Goal: Transaction & Acquisition: Purchase product/service

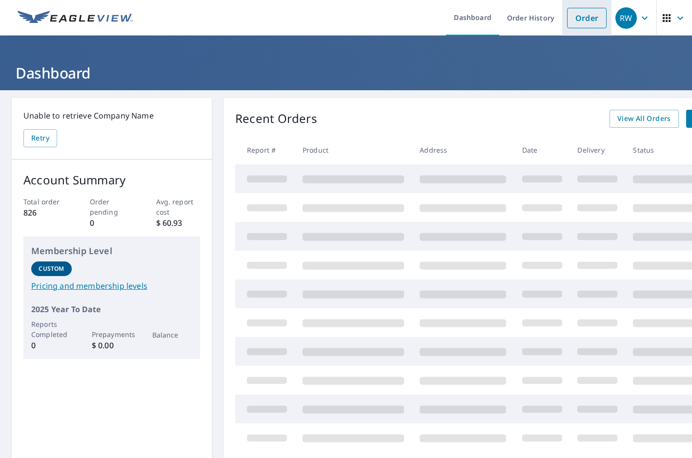
click at [591, 23] on link "Order" at bounding box center [587, 18] width 40 height 20
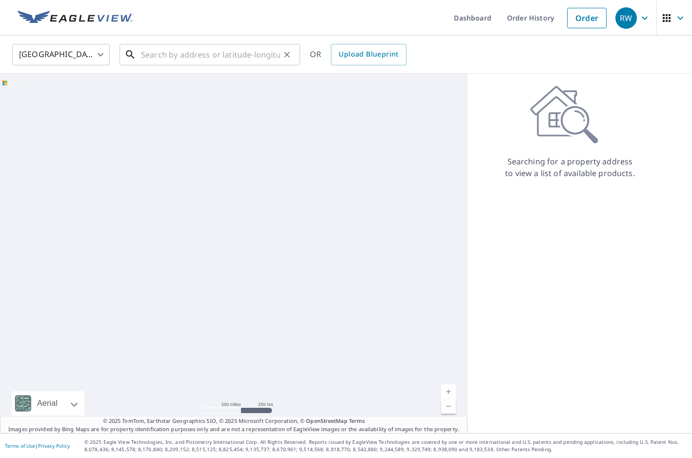
click at [190, 65] on div "​" at bounding box center [210, 54] width 180 height 21
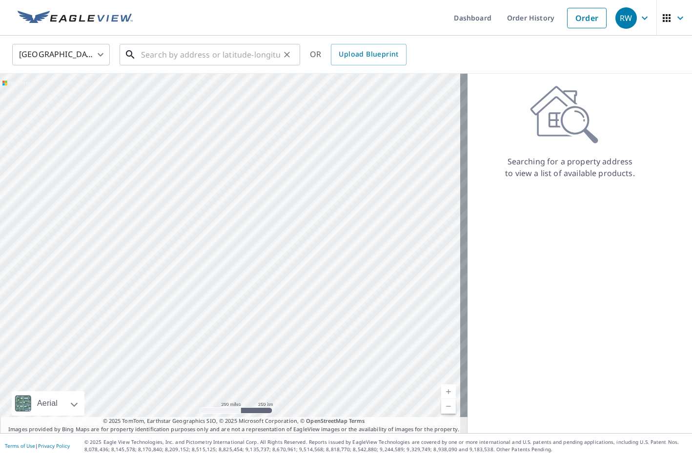
click at [170, 58] on input "text" at bounding box center [210, 54] width 139 height 27
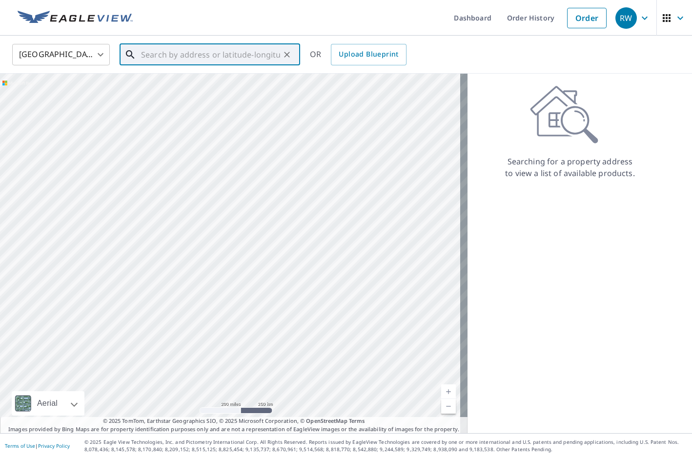
paste input "[STREET_ADDRESS]"
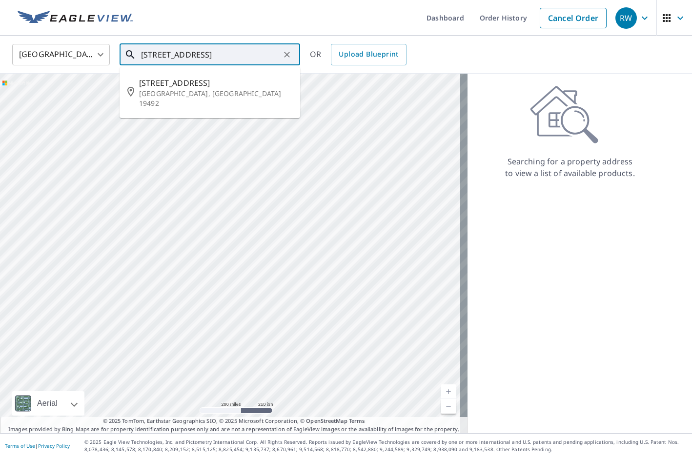
type input "[STREET_ADDRESS]"
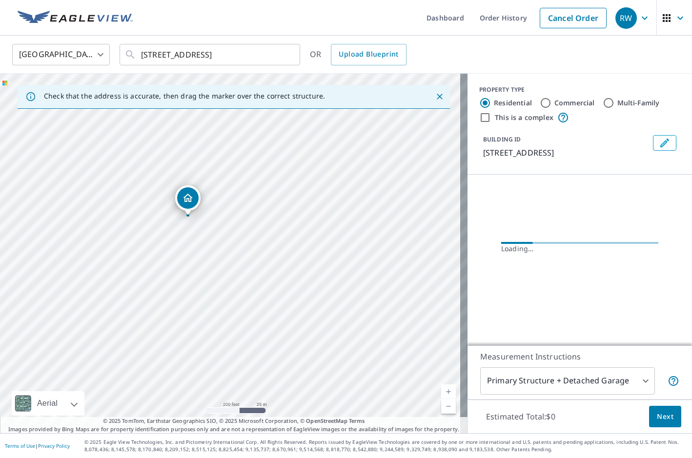
drag, startPoint x: 247, startPoint y: 294, endPoint x: 278, endPoint y: 231, distance: 70.5
click at [278, 231] on div "[STREET_ADDRESS]" at bounding box center [233, 253] width 467 height 359
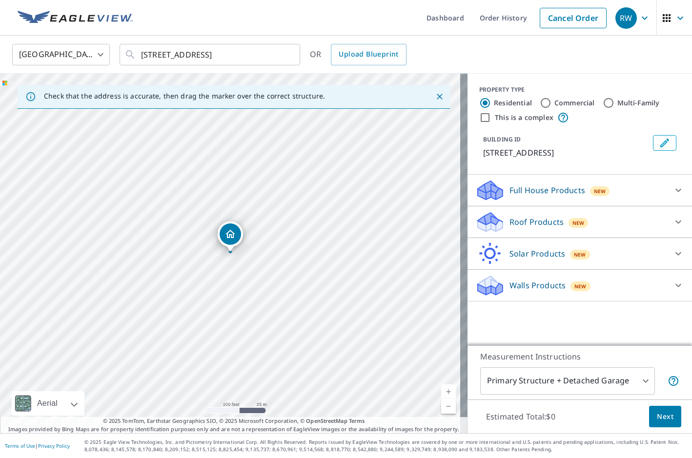
drag, startPoint x: 185, startPoint y: 197, endPoint x: 199, endPoint y: 220, distance: 26.7
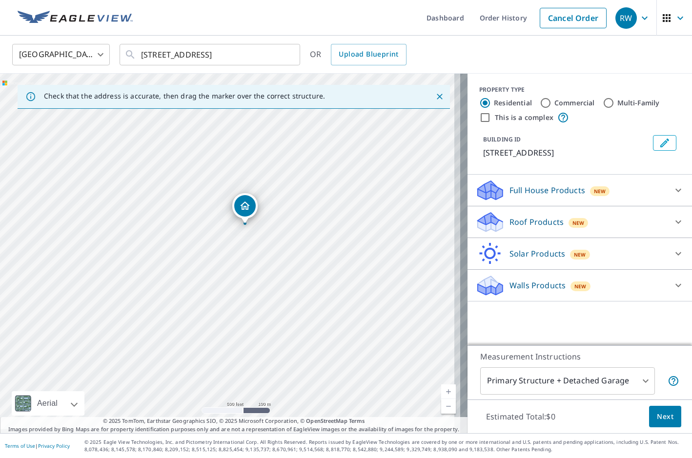
drag, startPoint x: 373, startPoint y: 281, endPoint x: 287, endPoint y: 229, distance: 100.5
click at [287, 229] on div "[STREET_ADDRESS]" at bounding box center [233, 253] width 467 height 359
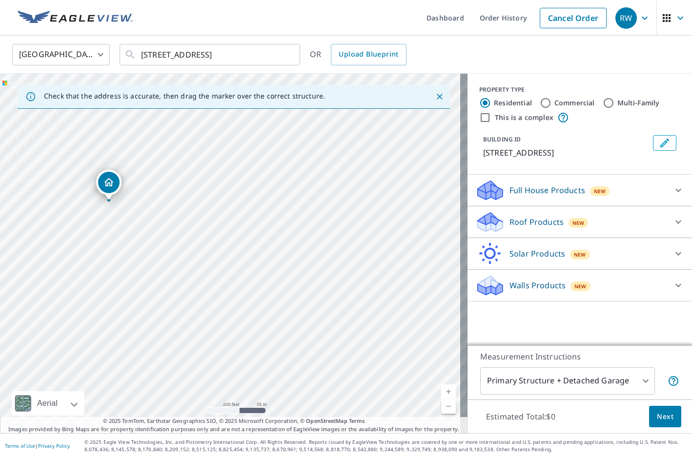
drag, startPoint x: 357, startPoint y: 272, endPoint x: 348, endPoint y: 266, distance: 10.7
click at [348, 266] on div "[STREET_ADDRESS]" at bounding box center [233, 253] width 467 height 359
drag, startPoint x: 301, startPoint y: 253, endPoint x: 356, endPoint y: 284, distance: 62.7
click at [356, 284] on div "[STREET_ADDRESS]" at bounding box center [233, 253] width 467 height 359
drag, startPoint x: 365, startPoint y: 263, endPoint x: 329, endPoint y: 217, distance: 59.0
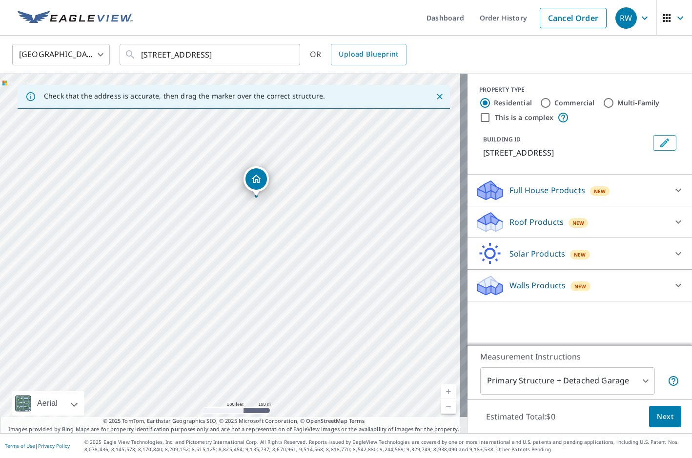
click at [329, 217] on div "[STREET_ADDRESS]" at bounding box center [233, 253] width 467 height 359
drag, startPoint x: 252, startPoint y: 179, endPoint x: 351, endPoint y: 213, distance: 104.7
drag, startPoint x: 179, startPoint y: 281, endPoint x: 404, endPoint y: 257, distance: 226.2
click at [404, 257] on div "[STREET_ADDRESS]" at bounding box center [233, 253] width 467 height 359
drag, startPoint x: 310, startPoint y: 263, endPoint x: 384, endPoint y: 210, distance: 91.2
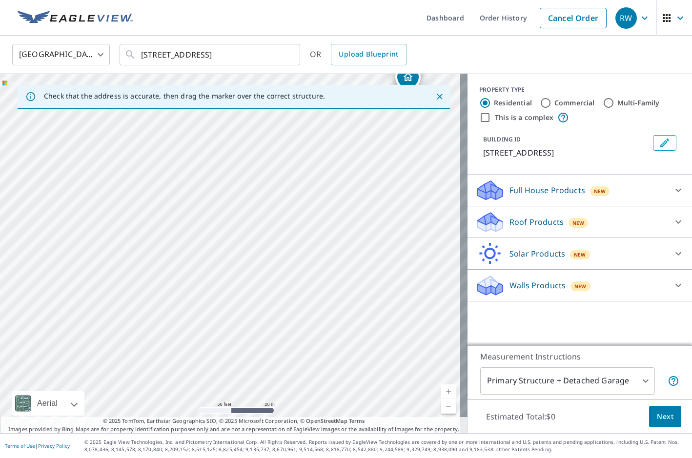
click at [384, 210] on div "[STREET_ADDRESS]" at bounding box center [233, 253] width 467 height 359
drag, startPoint x: 407, startPoint y: 78, endPoint x: 306, endPoint y: 182, distance: 144.5
click at [539, 101] on input "Commercial" at bounding box center [545, 103] width 12 height 12
radio input "true"
type input "4"
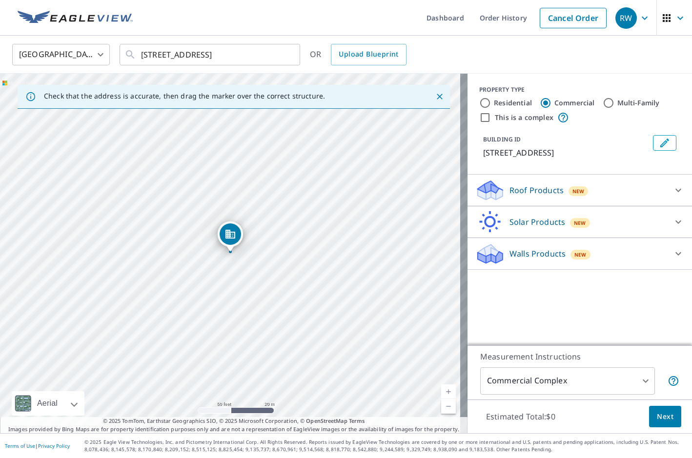
click at [522, 188] on p "Roof Products" at bounding box center [536, 190] width 54 height 12
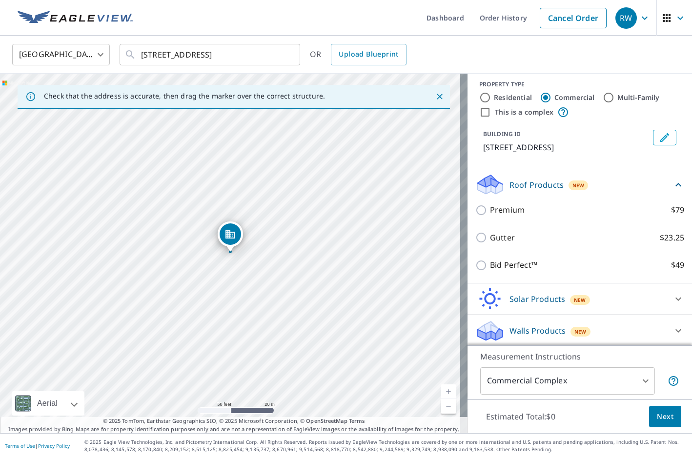
scroll to position [7, 0]
click at [657, 418] on span "Next" at bounding box center [665, 417] width 17 height 12
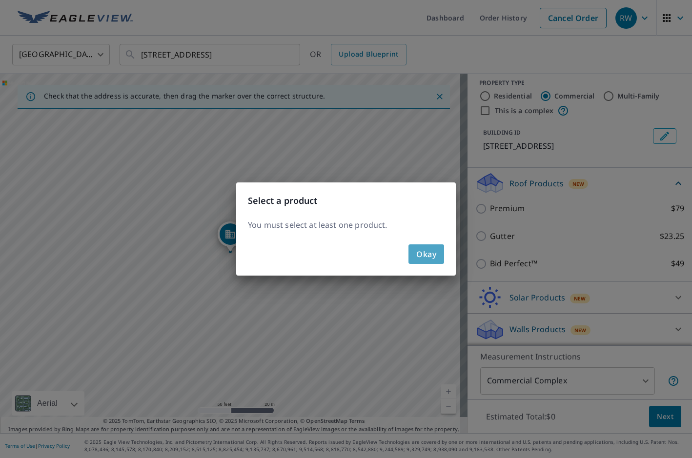
click at [421, 252] on span "Okay" at bounding box center [426, 254] width 20 height 14
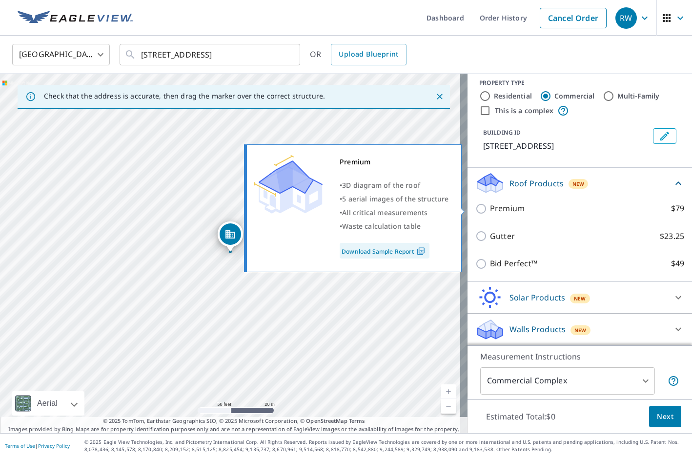
click at [476, 207] on input "Premium $79" at bounding box center [482, 209] width 15 height 12
checkbox input "true"
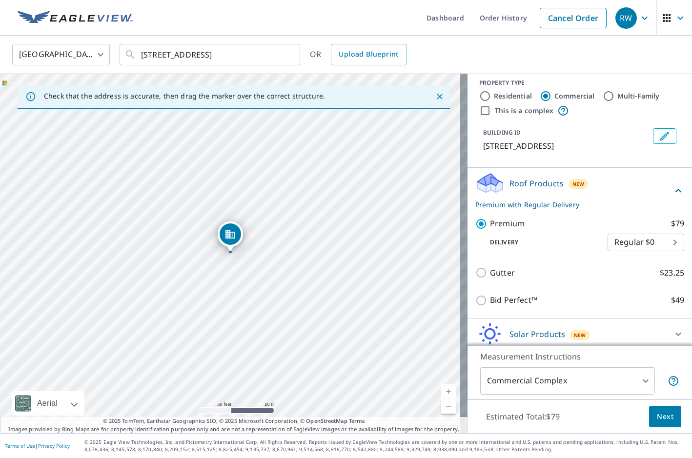
click at [663, 414] on span "Next" at bounding box center [665, 417] width 17 height 12
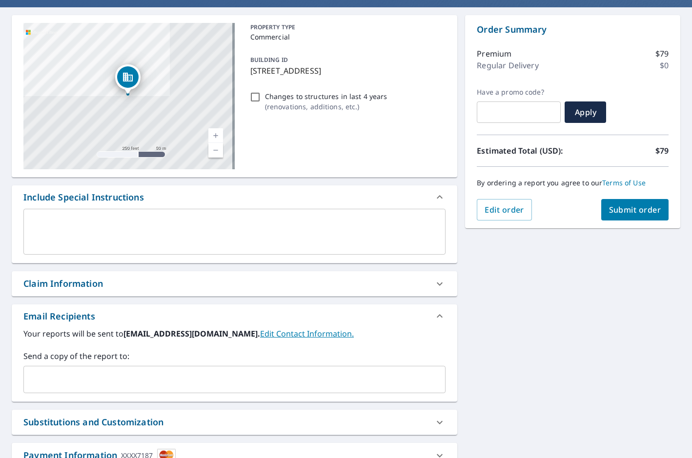
scroll to position [98, 0]
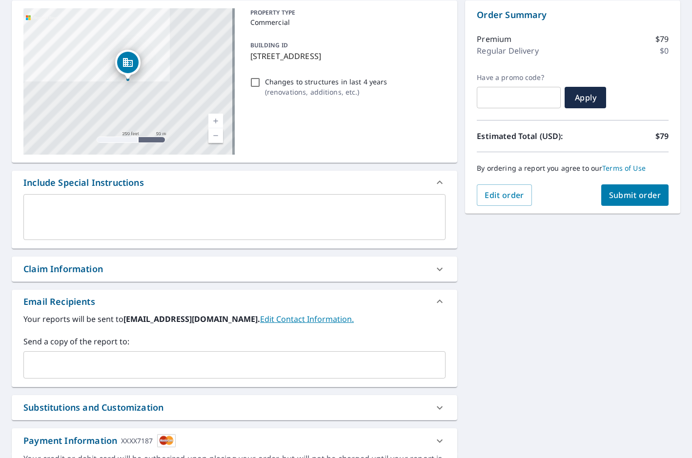
click at [88, 201] on div "x ​" at bounding box center [234, 217] width 422 height 46
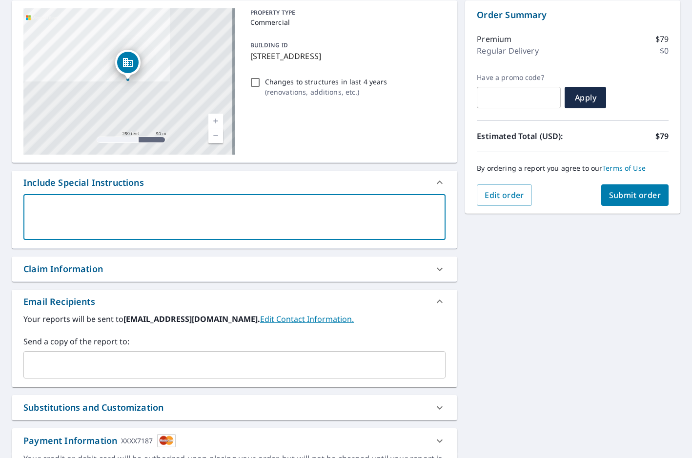
type textarea "B"
type textarea "x"
checkbox input "true"
type textarea "Bu"
type textarea "x"
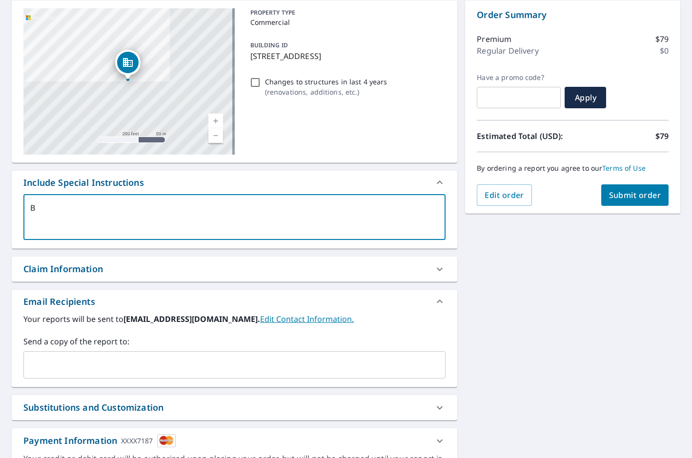
checkbox input "true"
type textarea "[PERSON_NAME]"
type textarea "x"
checkbox input "true"
type textarea "Buiio"
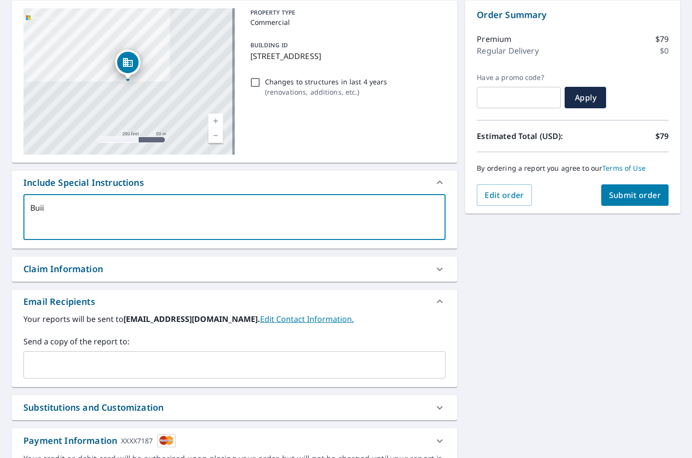
type textarea "x"
checkbox input "true"
type textarea "Buii"
type textarea "x"
checkbox input "true"
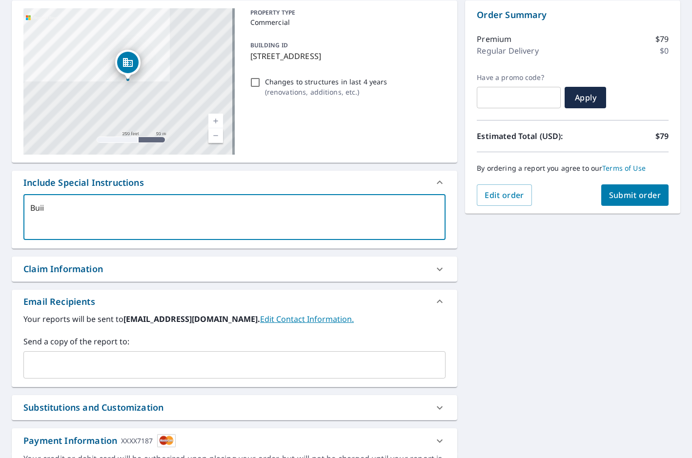
type textarea "[PERSON_NAME]"
type textarea "x"
checkbox input "true"
type textarea "Buil"
type textarea "x"
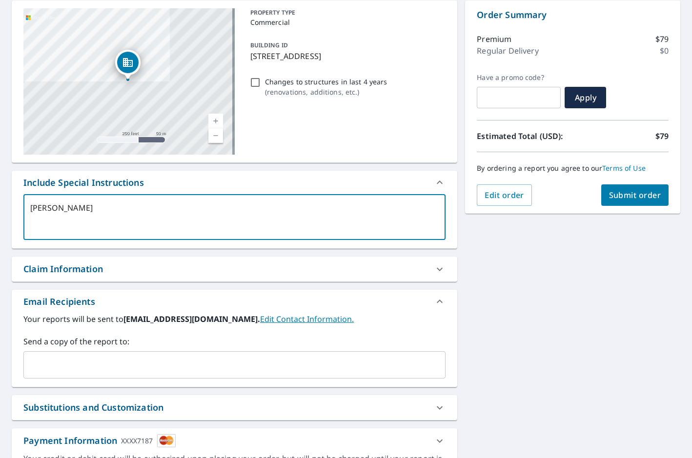
checkbox input "true"
type textarea "Build"
type textarea "x"
checkbox input "true"
type textarea "Buildi"
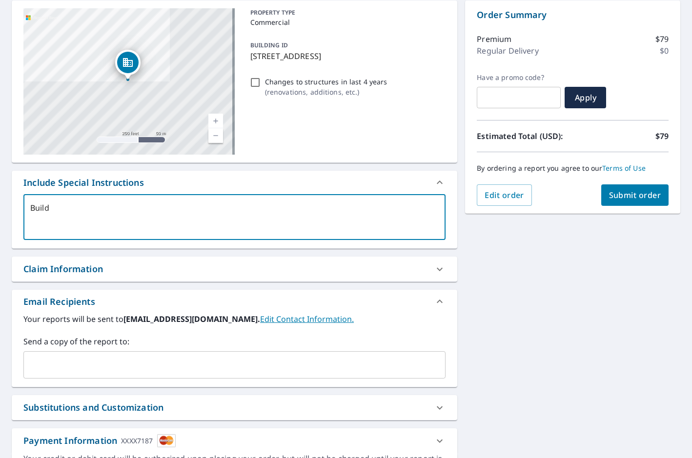
type textarea "x"
checkbox input "true"
type textarea "Buildin"
type textarea "x"
checkbox input "true"
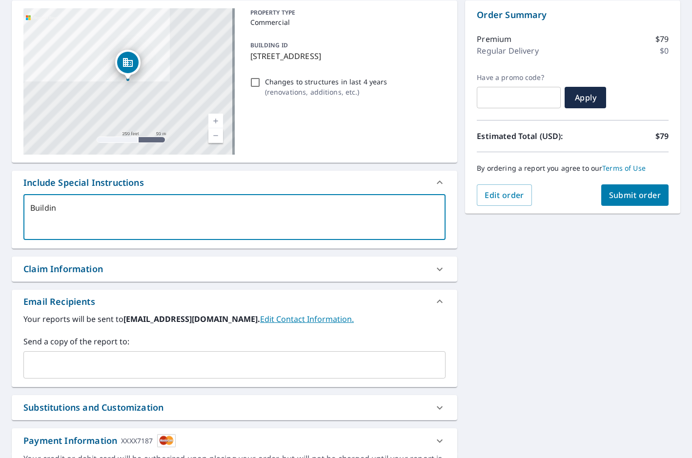
type textarea "Building"
type textarea "x"
checkbox input "true"
type textarea "Building"
type textarea "x"
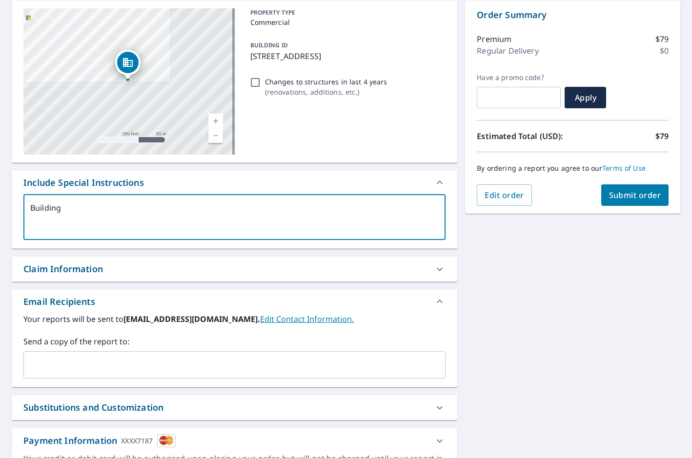
checkbox input "true"
type textarea "Building w"
type textarea "x"
checkbox input "true"
type textarea "Building wh"
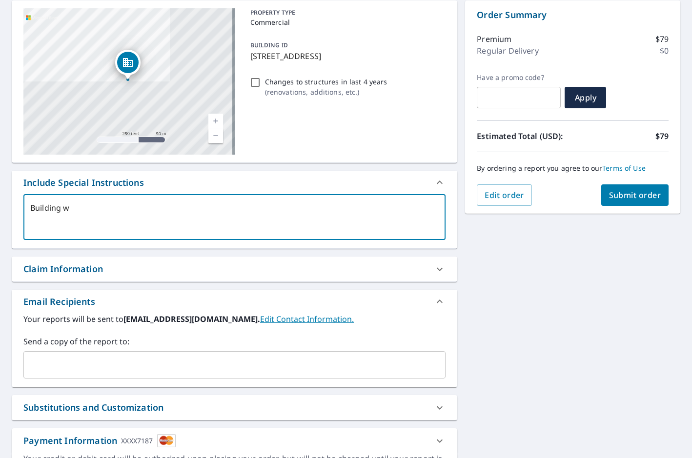
type textarea "x"
checkbox input "true"
type textarea "Building whe"
type textarea "x"
checkbox input "true"
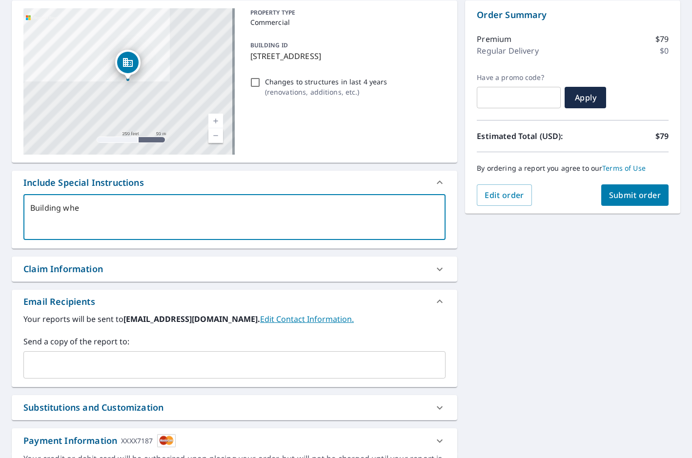
type textarea "Building wher"
type textarea "x"
checkbox input "true"
type textarea "Building where"
type textarea "x"
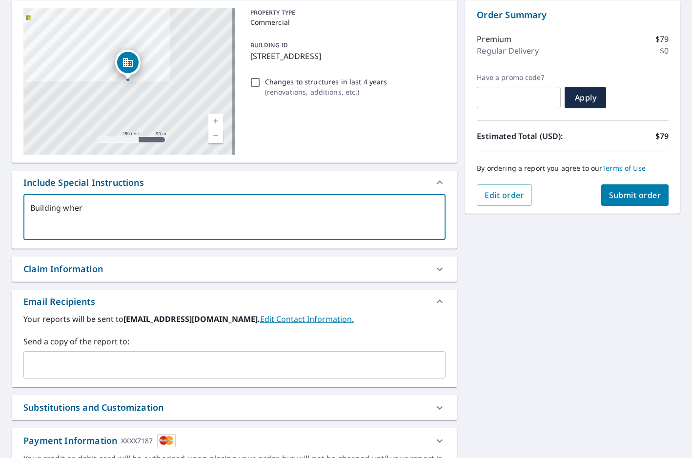
checkbox input "true"
type textarea "Building where"
type textarea "x"
checkbox input "true"
type textarea "Building where t"
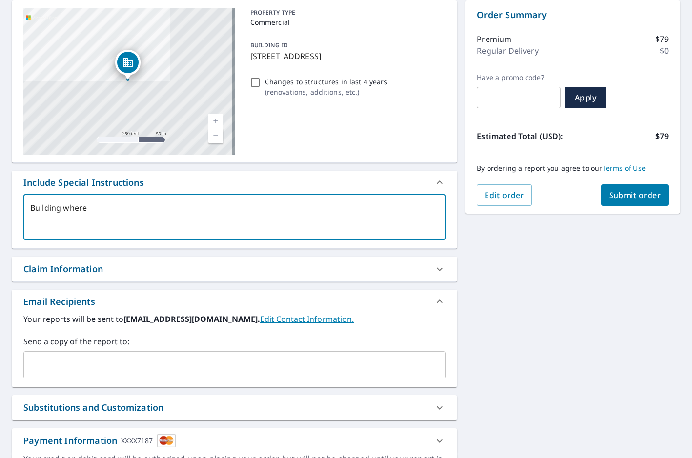
type textarea "x"
checkbox input "true"
type textarea "Building where th"
type textarea "x"
checkbox input "true"
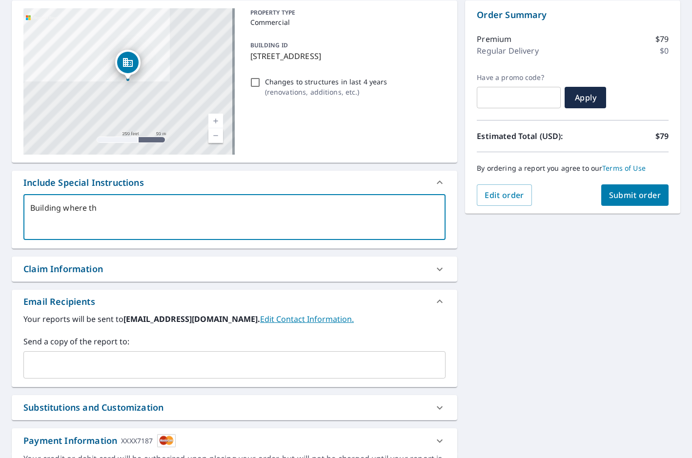
type textarea "Building where the"
type textarea "x"
checkbox input "true"
type textarea "Building where the"
type textarea "x"
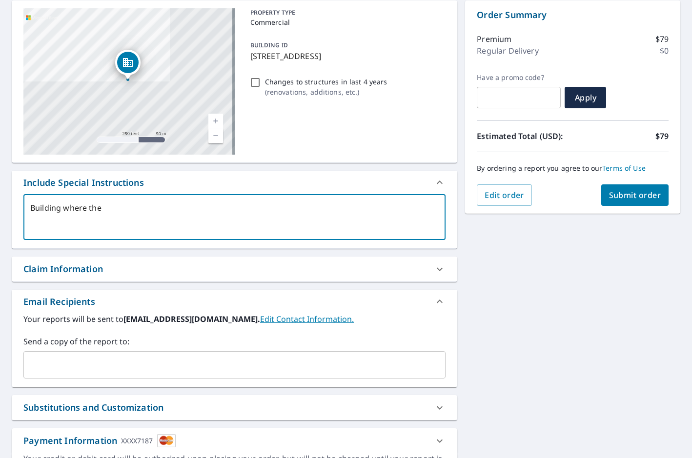
checkbox input "true"
type textarea "Building where the p"
type textarea "x"
checkbox input "true"
type textarea "Building where the pi"
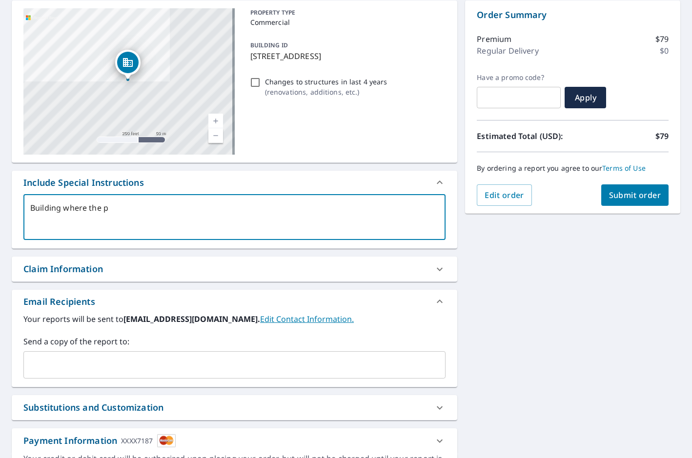
type textarea "x"
checkbox input "true"
type textarea "Building where the pin"
type textarea "x"
checkbox input "true"
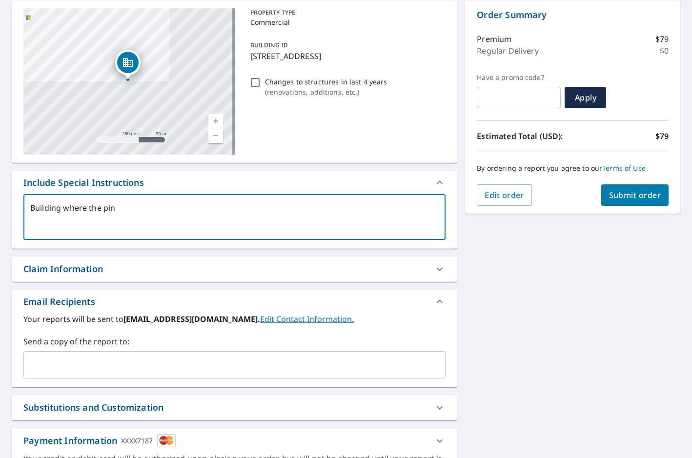
type textarea "Building where the pin"
type textarea "x"
checkbox input "true"
type textarea "Building where the pin i"
type textarea "x"
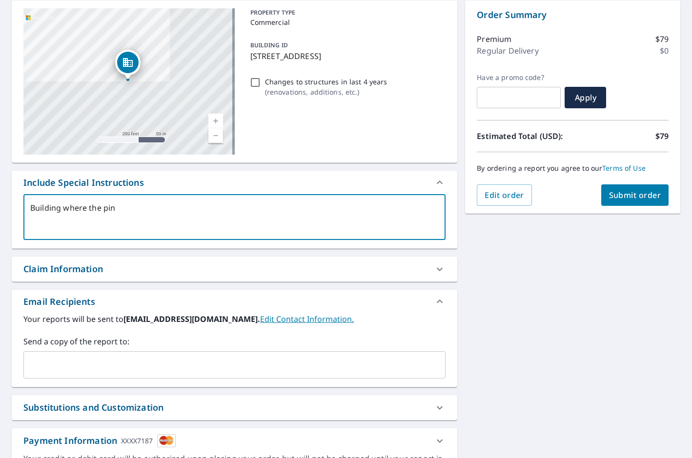
checkbox input "true"
type textarea "Building where the pin is"
type textarea "x"
checkbox input "true"
type textarea "Building where the pin is"
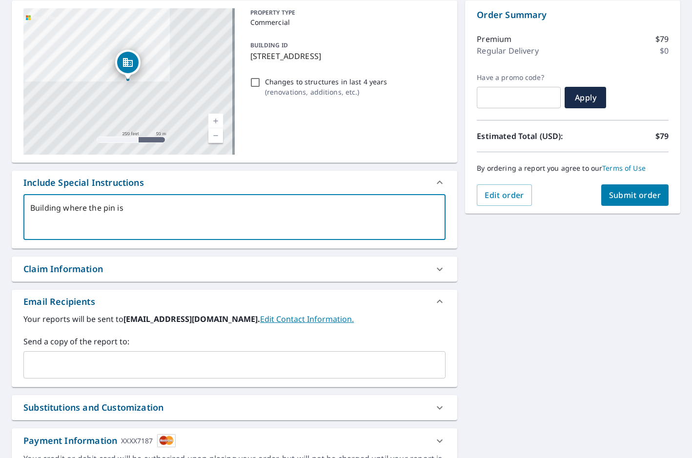
type textarea "x"
checkbox input "true"
type textarea "Building where the pin is d"
type textarea "x"
checkbox input "true"
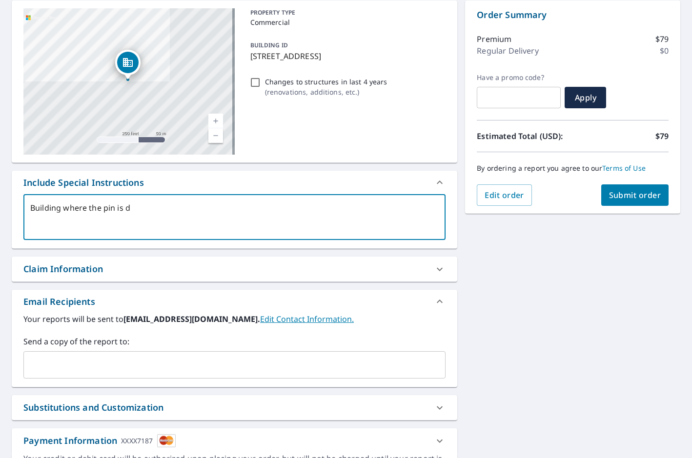
type textarea "Building where the pin is dr"
type textarea "x"
checkbox input "true"
type textarea "Building where the pin is dro"
type textarea "x"
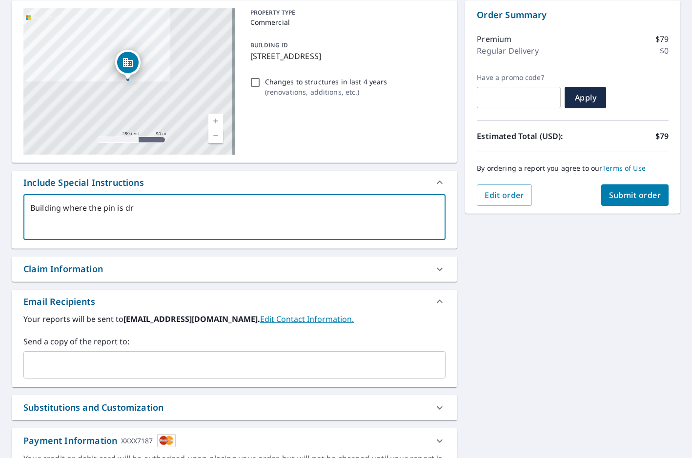
checkbox input "true"
type textarea "Building where the pin is drop"
type textarea "x"
checkbox input "true"
type textarea "Building where the pin is [PERSON_NAME]"
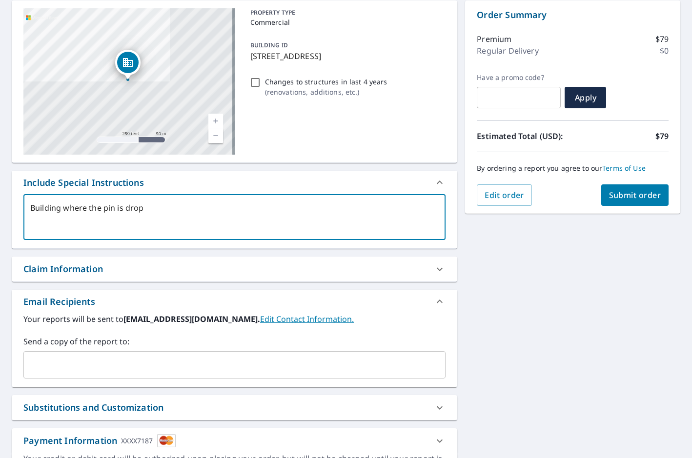
type textarea "x"
checkbox input "true"
type textarea "Building where the pin is droppe"
type textarea "x"
checkbox input "true"
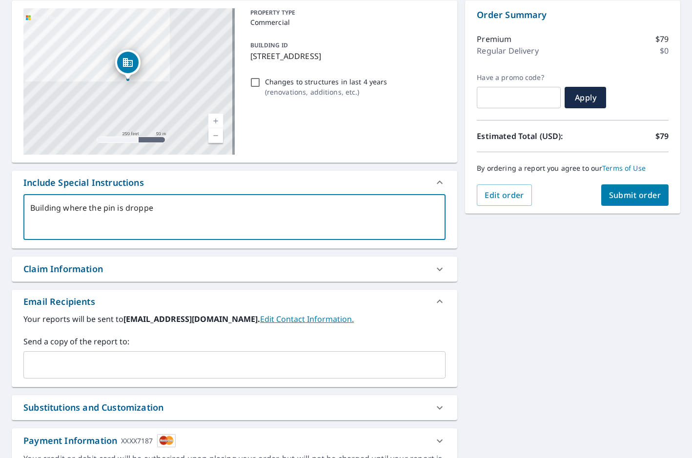
type textarea "Building where the pin is dropped"
type textarea "x"
checkbox input "true"
type textarea "The building where the pin is dropped"
type textarea "x"
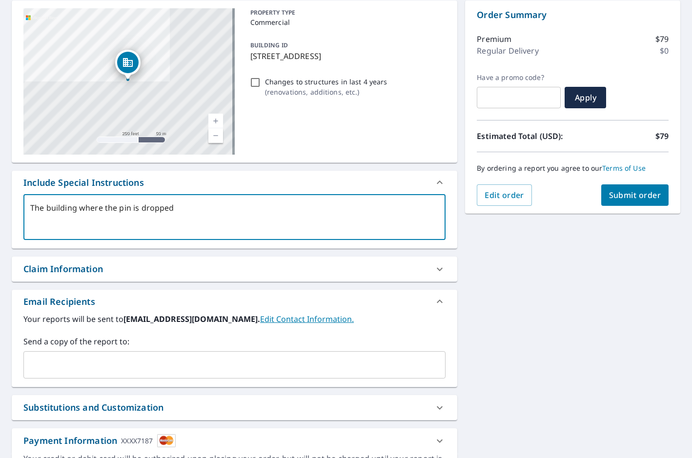
checkbox input "true"
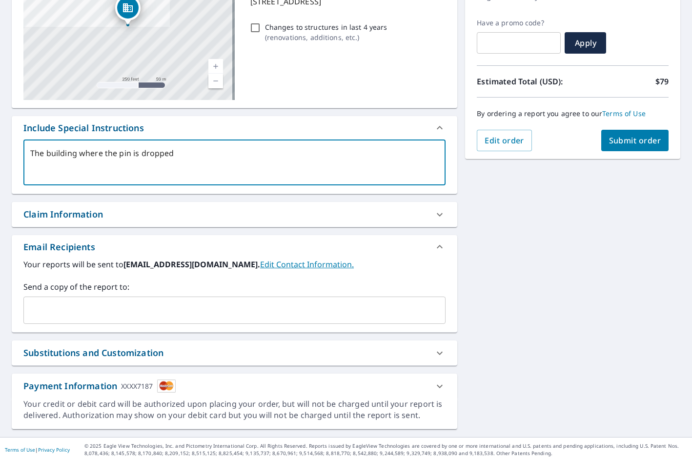
scroll to position [156, 0]
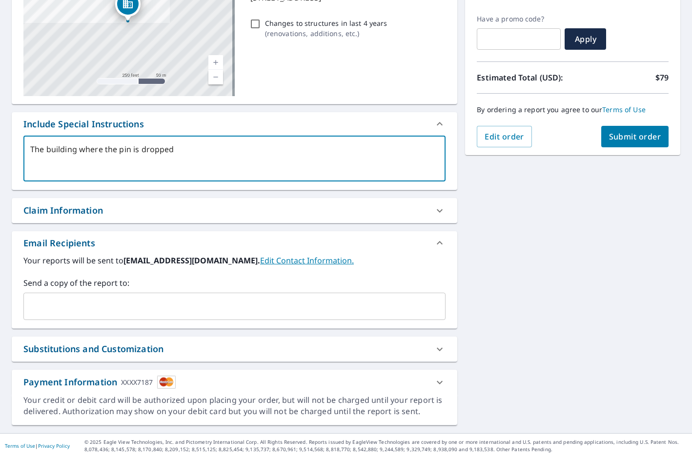
type textarea "The building where the pin is dropped"
type textarea "x"
click at [56, 299] on input "text" at bounding box center [227, 306] width 399 height 19
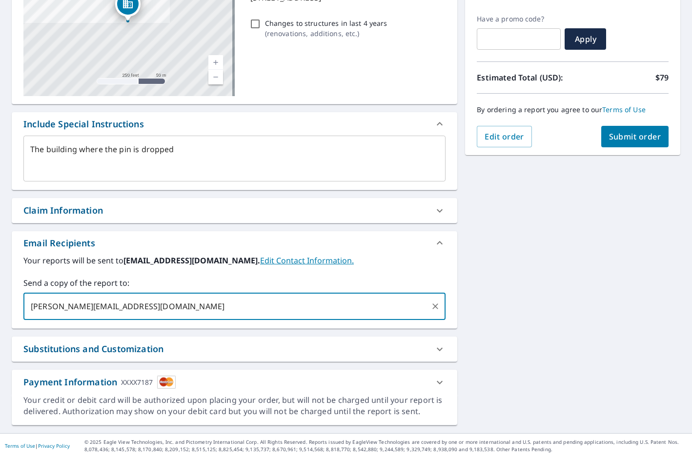
type input "[PERSON_NAME][EMAIL_ADDRESS][DOMAIN_NAME]"
type textarea "x"
checkbox input "true"
click at [204, 355] on div "Substitutions and Customization" at bounding box center [225, 348] width 404 height 13
type textarea "x"
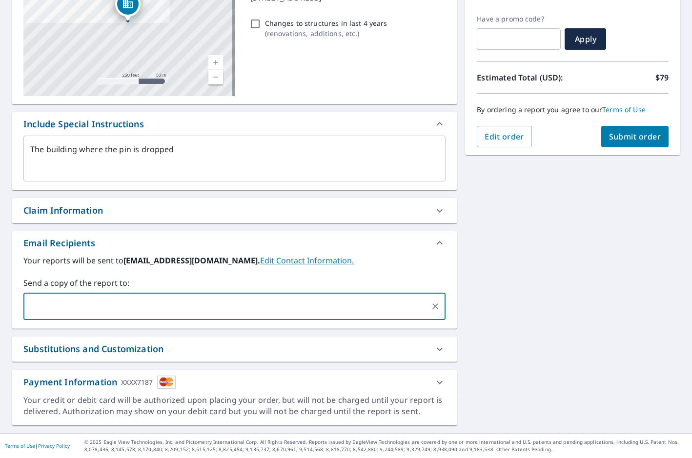
checkbox input "true"
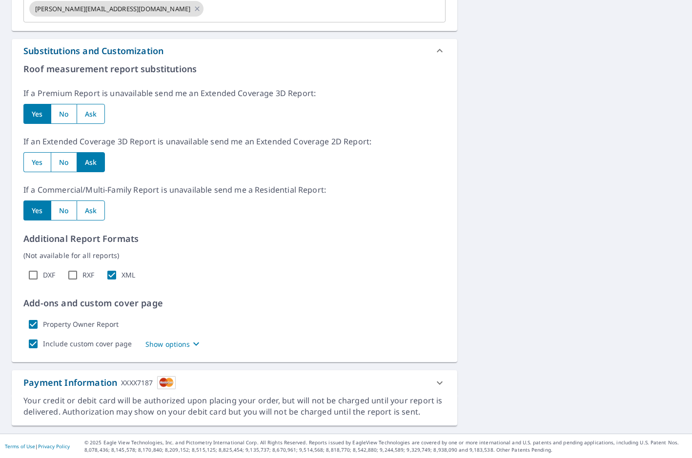
scroll to position [454, 0]
drag, startPoint x: 33, startPoint y: 271, endPoint x: 58, endPoint y: 276, distance: 25.3
click at [34, 273] on input "DXF" at bounding box center [33, 275] width 20 height 20
checkbox input "true"
type textarea "x"
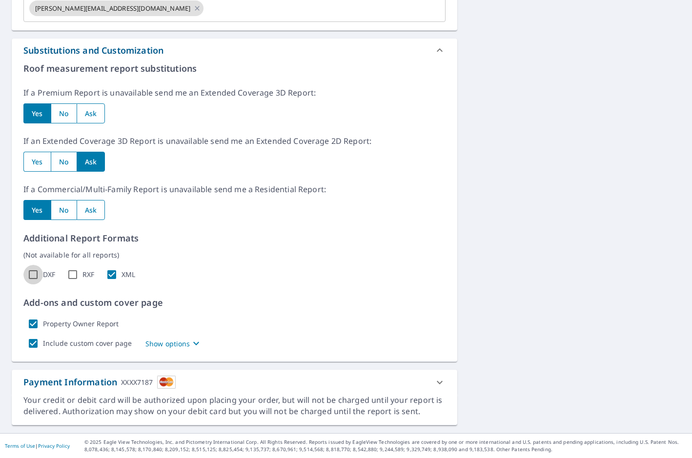
checkbox input "true"
drag, startPoint x: 71, startPoint y: 275, endPoint x: 157, endPoint y: 282, distance: 86.1
click at [73, 275] on input "RXF" at bounding box center [73, 275] width 20 height 20
checkbox input "true"
type textarea "x"
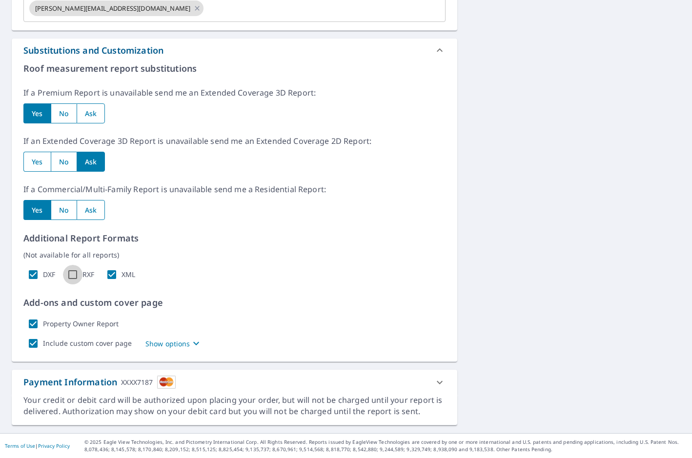
checkbox input "true"
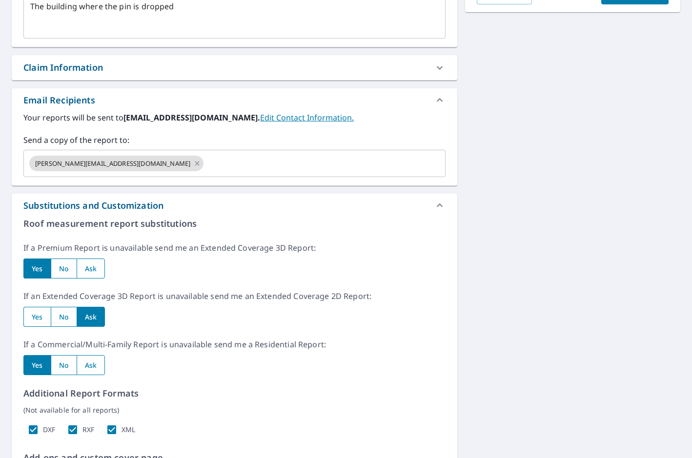
scroll to position [113, 0]
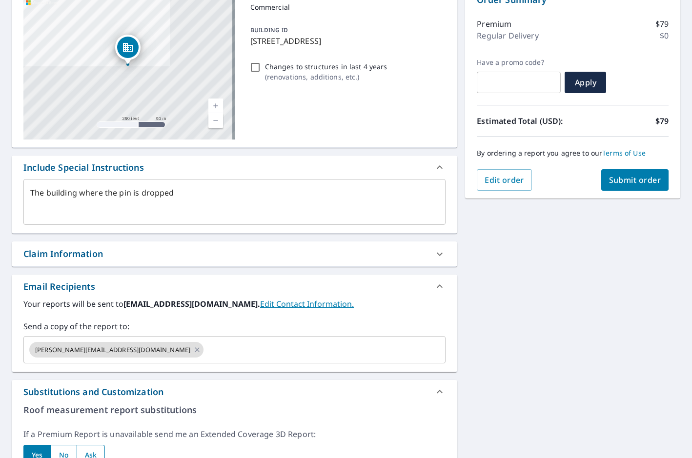
click at [640, 178] on span "Submit order" at bounding box center [635, 180] width 52 height 11
type textarea "x"
checkbox input "true"
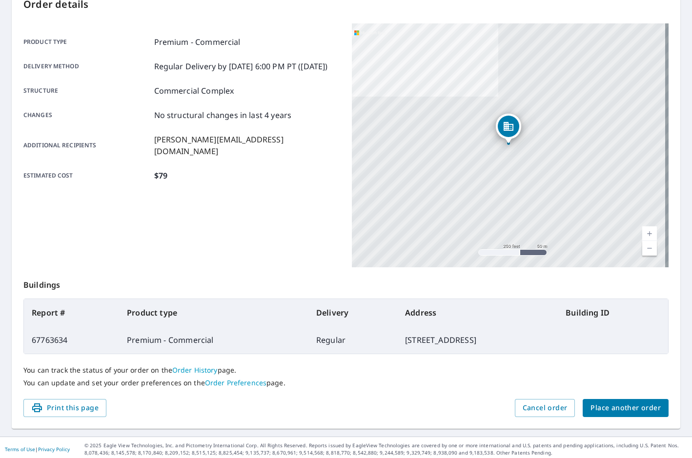
click at [634, 406] on span "Place another order" at bounding box center [625, 408] width 70 height 12
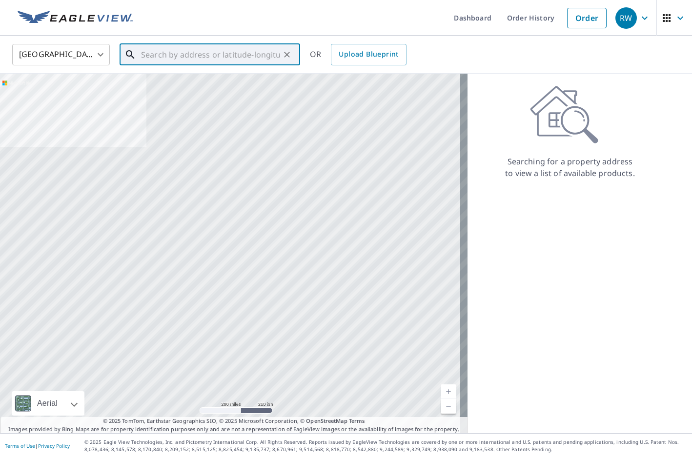
click at [168, 57] on input "text" at bounding box center [210, 54] width 139 height 27
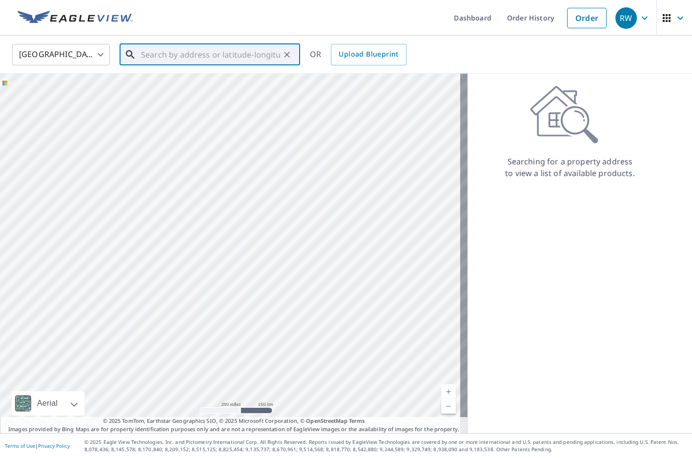
paste input "[STREET_ADDRESS]"
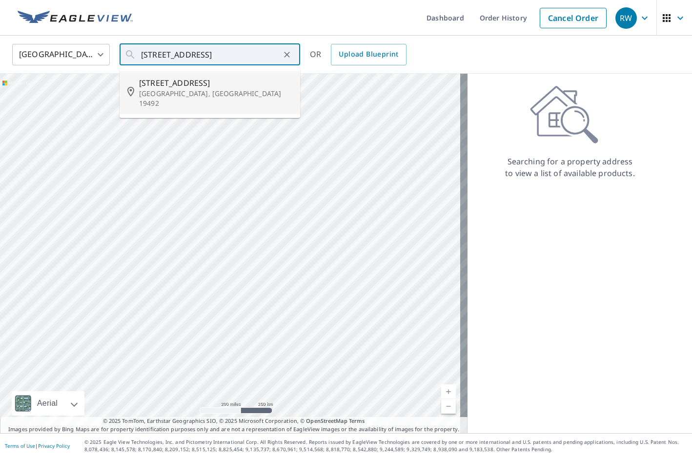
type input "[STREET_ADDRESS]"
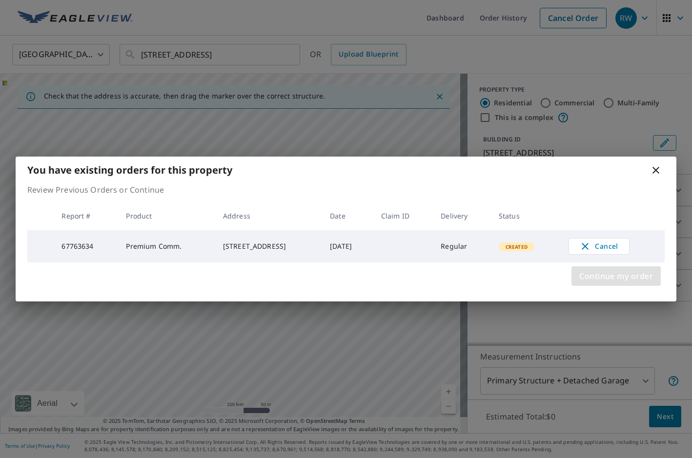
click at [633, 278] on span "Continue my order" at bounding box center [616, 276] width 74 height 14
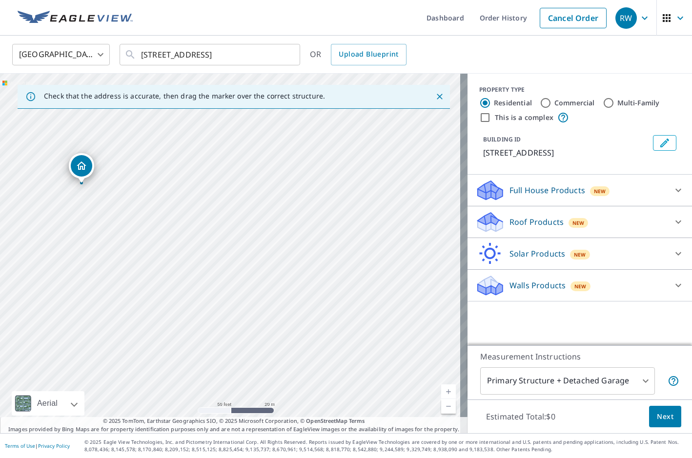
drag, startPoint x: 340, startPoint y: 267, endPoint x: 294, endPoint y: 280, distance: 48.0
click at [294, 280] on div "[STREET_ADDRESS]" at bounding box center [233, 253] width 467 height 359
drag, startPoint x: 70, startPoint y: 167, endPoint x: 249, endPoint y: 238, distance: 192.5
click at [539, 105] on input "Commercial" at bounding box center [545, 103] width 12 height 12
radio input "true"
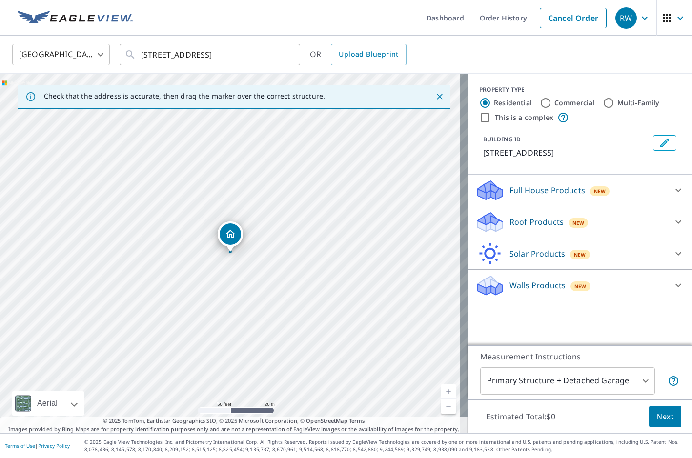
type input "4"
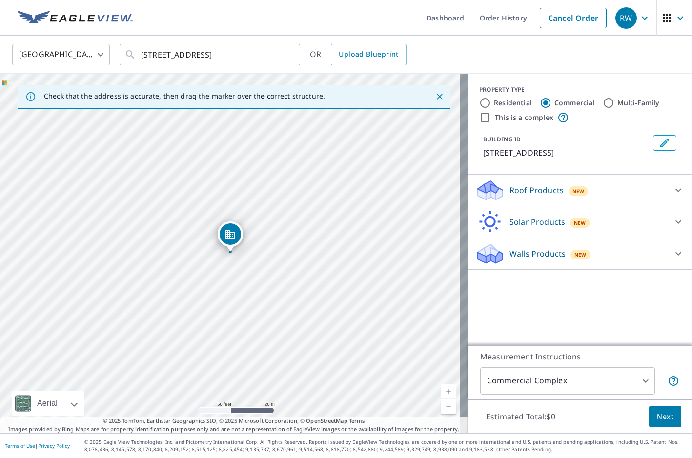
click at [511, 193] on p "Roof Products" at bounding box center [536, 190] width 54 height 12
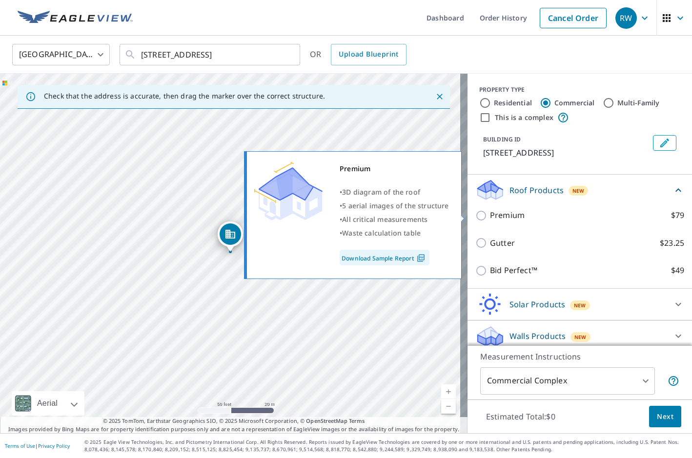
click at [478, 215] on input "Premium $79" at bounding box center [482, 216] width 15 height 12
checkbox input "true"
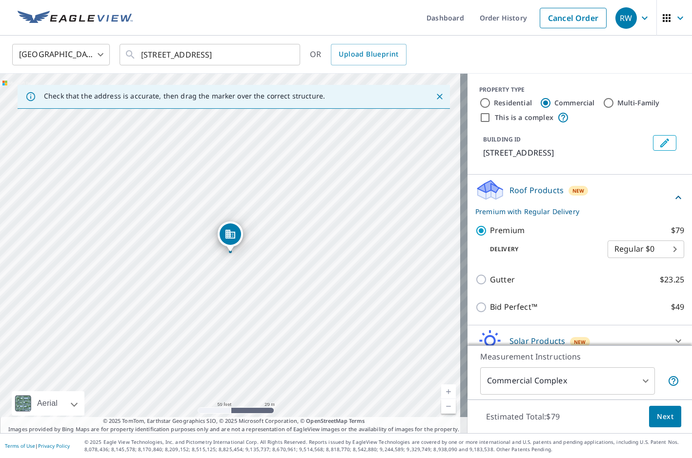
click at [658, 419] on span "Next" at bounding box center [665, 417] width 17 height 12
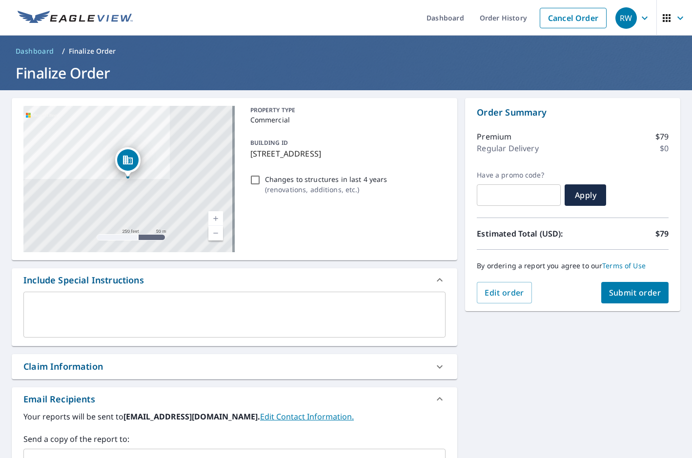
click at [102, 296] on div "x ​" at bounding box center [234, 315] width 422 height 46
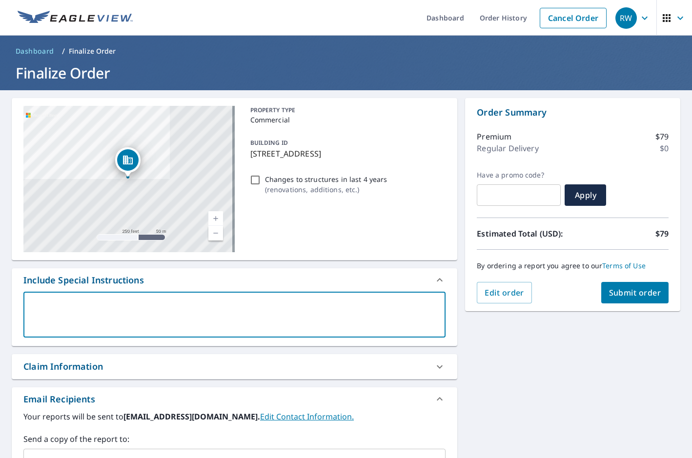
type textarea "B"
type textarea "x"
checkbox input "true"
type textarea "Bu"
type textarea "x"
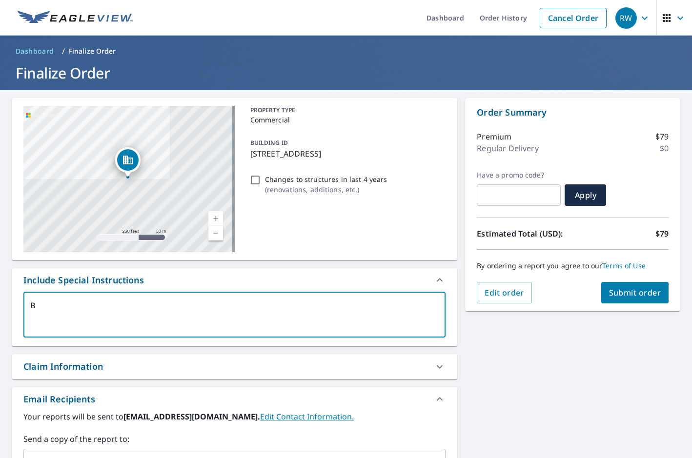
checkbox input "true"
type textarea "[PERSON_NAME]"
type textarea "x"
checkbox input "true"
type textarea "Buil"
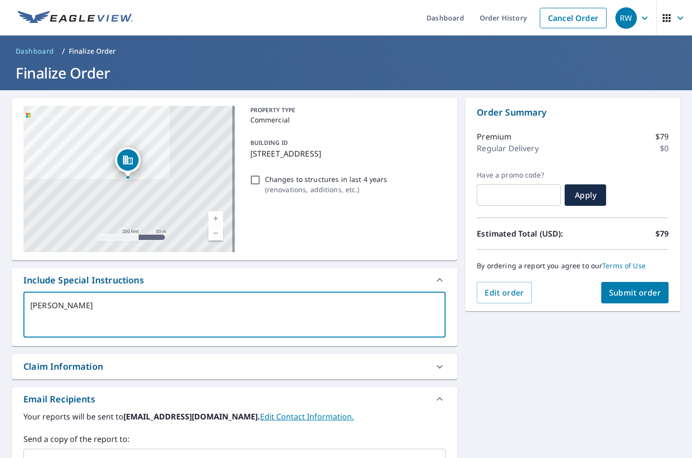
type textarea "x"
checkbox input "true"
type textarea "Build"
type textarea "x"
checkbox input "true"
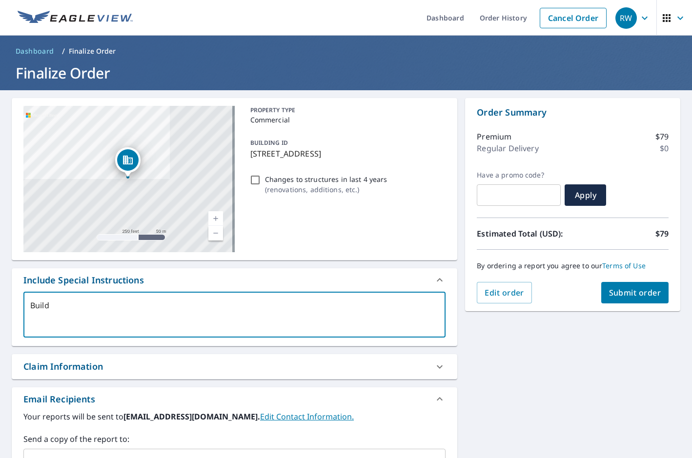
type textarea "Buildi"
type textarea "x"
checkbox input "true"
type textarea "Buildin"
type textarea "x"
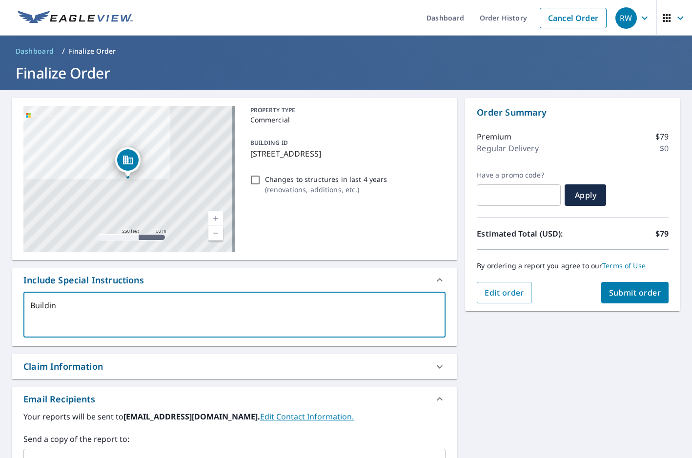
checkbox input "true"
type textarea "Building"
type textarea "x"
checkbox input "true"
type textarea "Building"
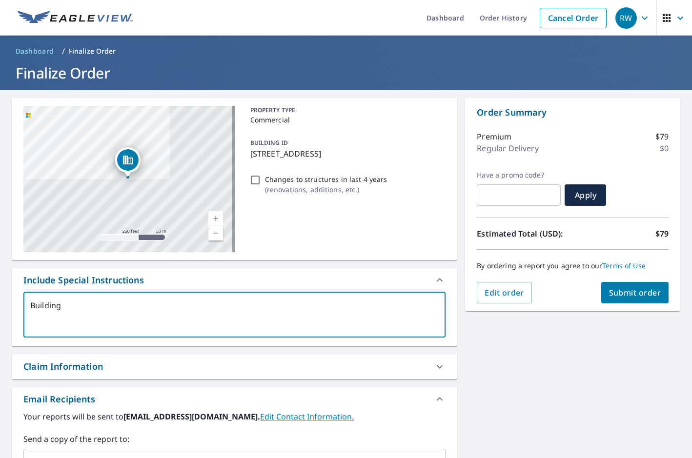
type textarea "x"
checkbox input "true"
type textarea "Building w"
type textarea "x"
checkbox input "true"
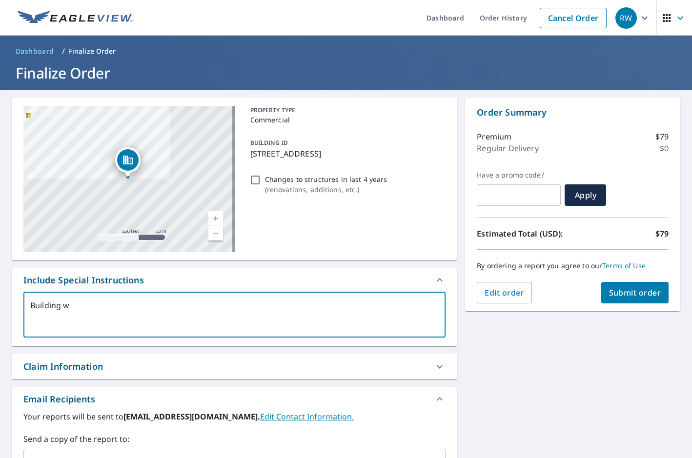
type textarea "Building wh"
type textarea "x"
checkbox input "true"
type textarea "Building whe"
type textarea "x"
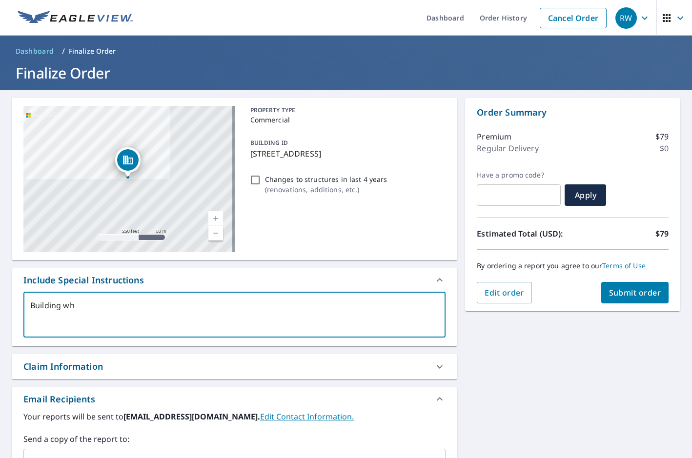
checkbox input "true"
type textarea "Building wher"
type textarea "x"
checkbox input "true"
type textarea "Building where"
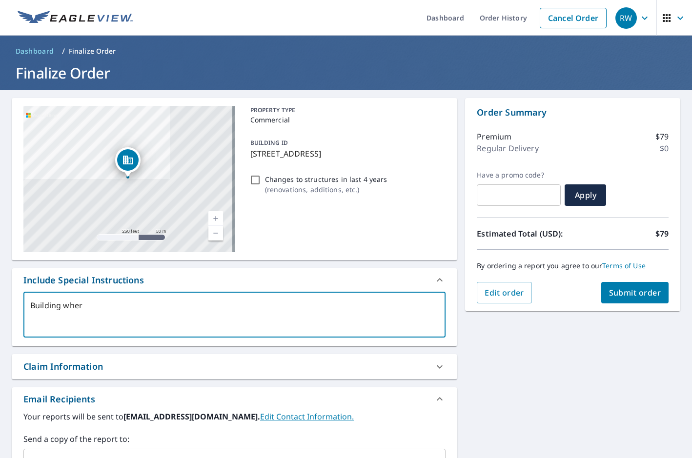
type textarea "x"
checkbox input "true"
type textarea "Building where"
type textarea "x"
checkbox input "true"
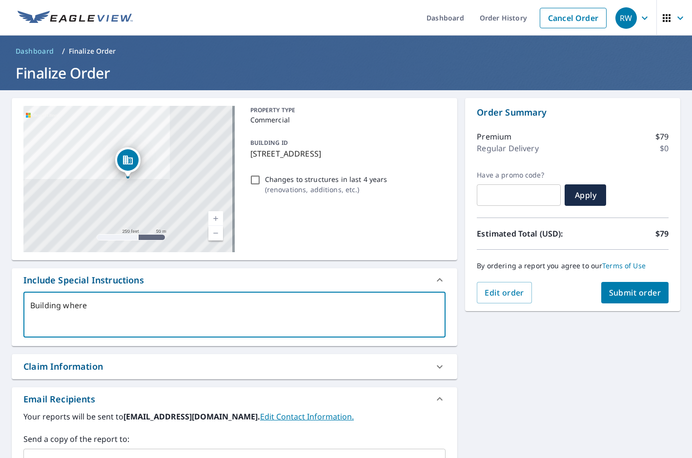
type textarea "Building where p"
type textarea "x"
checkbox input "true"
type textarea "Building where pi"
type textarea "x"
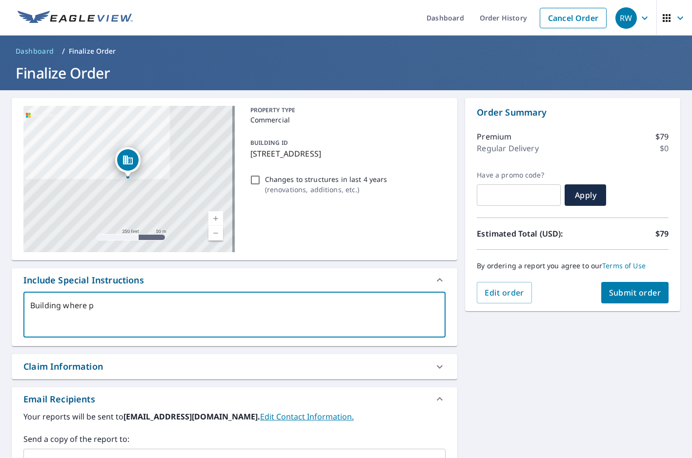
checkbox input "true"
type textarea "Building where pin"
type textarea "x"
checkbox input "true"
type textarea "Building where pin"
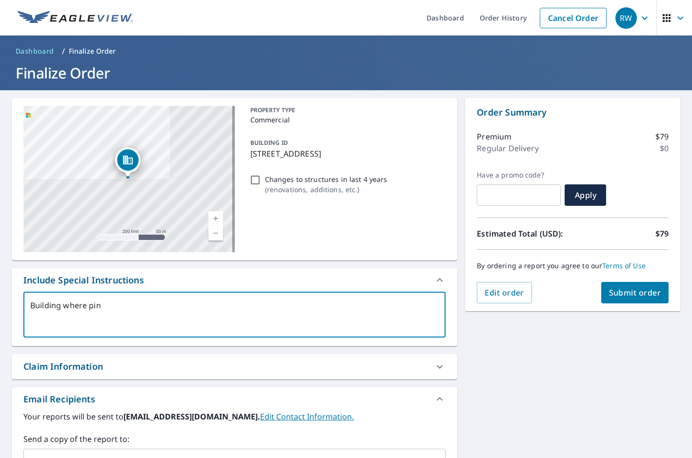
type textarea "x"
checkbox input "true"
type textarea "Building where pin i"
type textarea "x"
checkbox input "true"
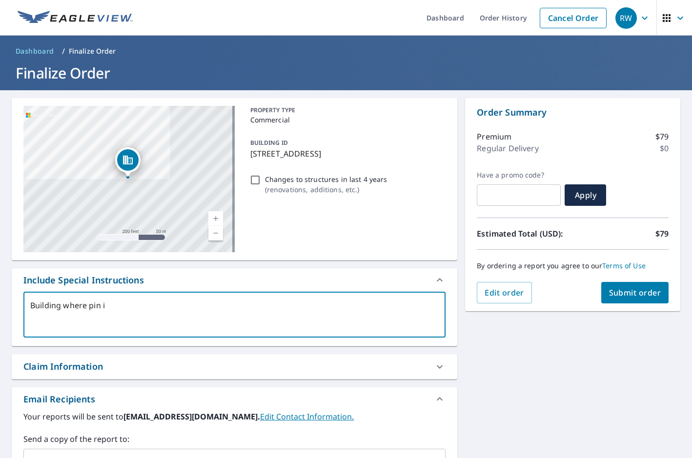
type textarea "Building where pin is"
type textarea "x"
checkbox input "true"
type textarea "Building where pin is"
type textarea "x"
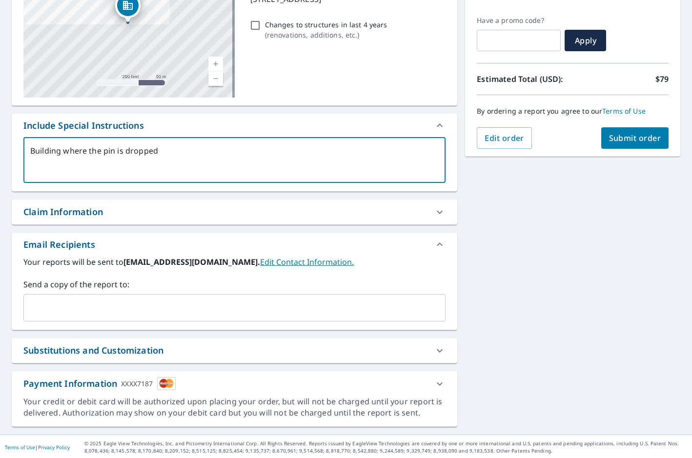
scroll to position [156, 0]
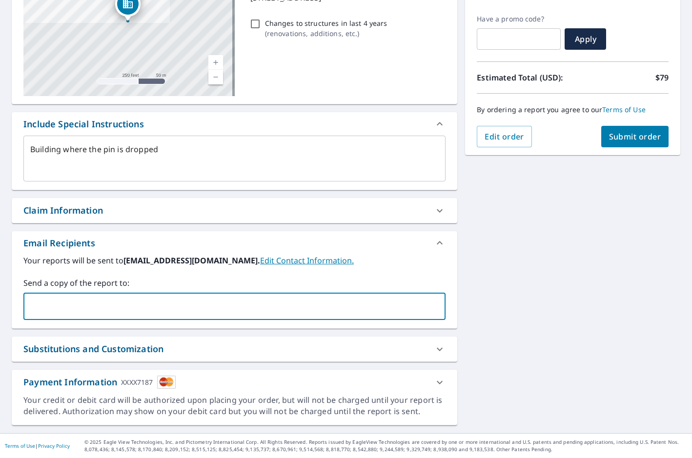
click at [183, 309] on input "text" at bounding box center [227, 306] width 399 height 19
click at [233, 351] on div "Substitutions and Customization" at bounding box center [225, 348] width 404 height 13
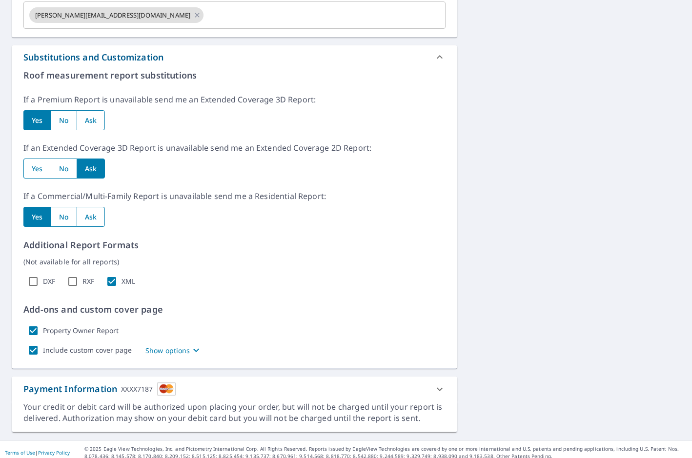
scroll to position [449, 0]
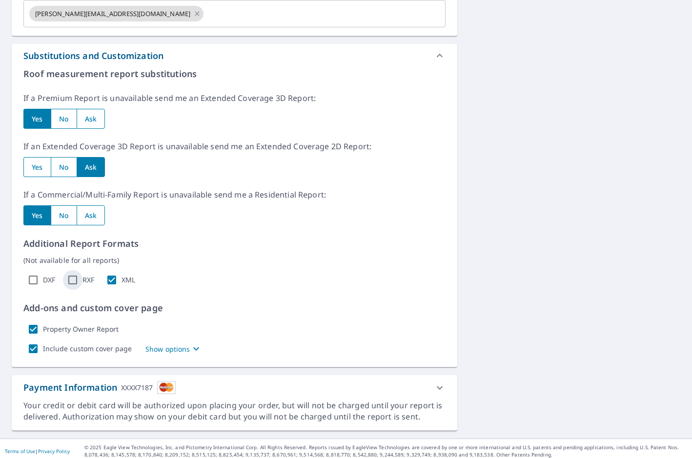
click at [77, 279] on input "RXF" at bounding box center [73, 280] width 20 height 20
click at [36, 279] on input "DXF" at bounding box center [33, 280] width 20 height 20
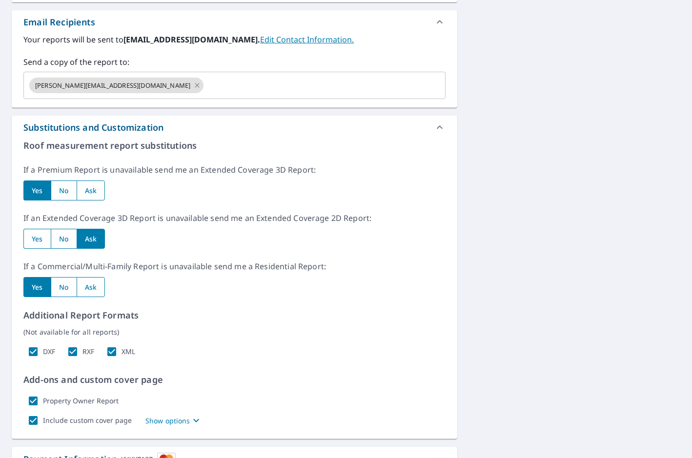
scroll to position [210, 0]
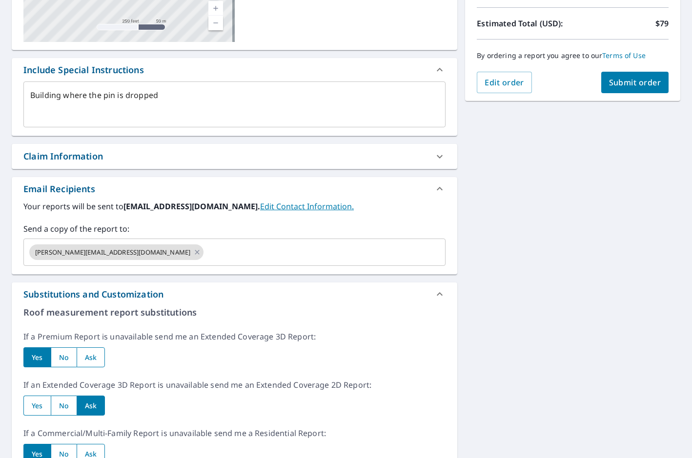
click at [636, 79] on span "Submit order" at bounding box center [635, 82] width 52 height 11
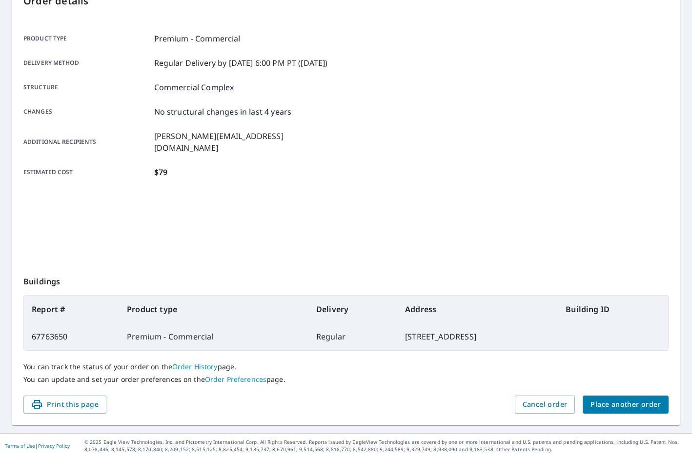
scroll to position [116, 0]
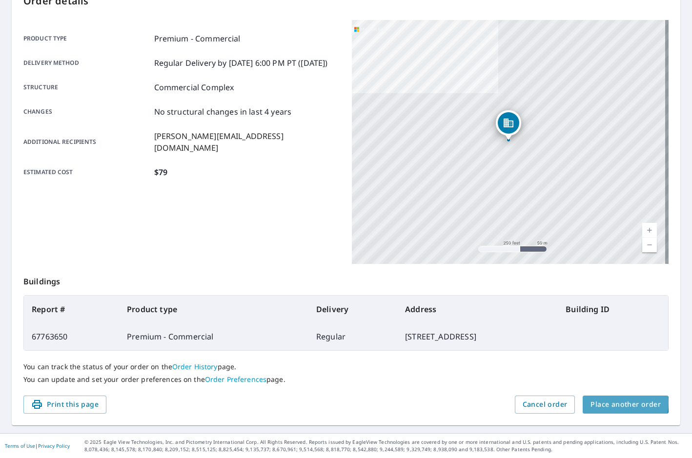
click at [615, 403] on span "Place another order" at bounding box center [625, 405] width 70 height 12
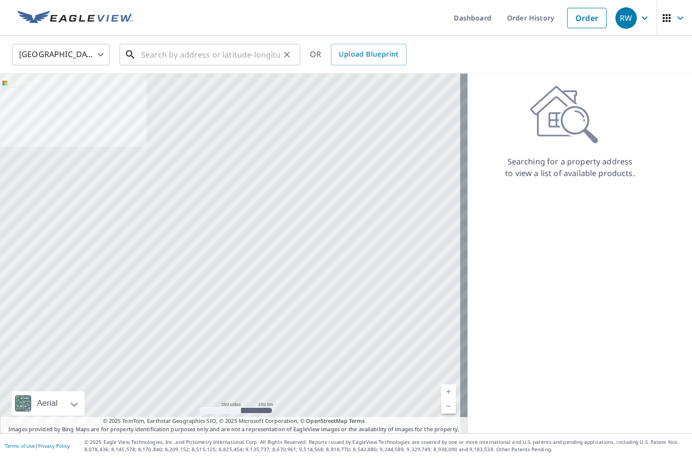
click at [172, 59] on input "text" at bounding box center [210, 54] width 139 height 27
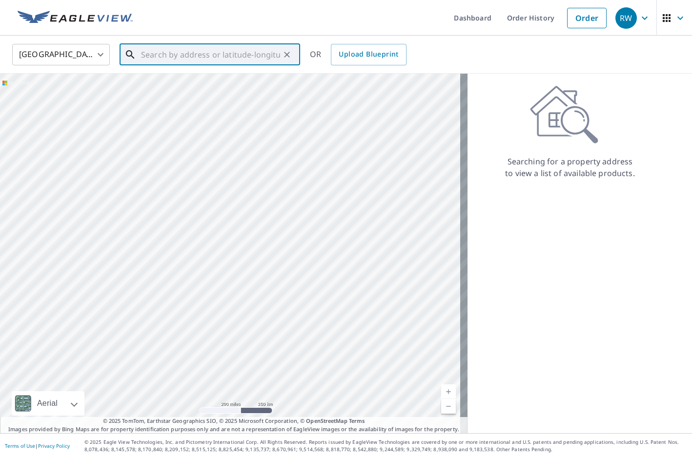
paste input "[STREET_ADDRESS]"
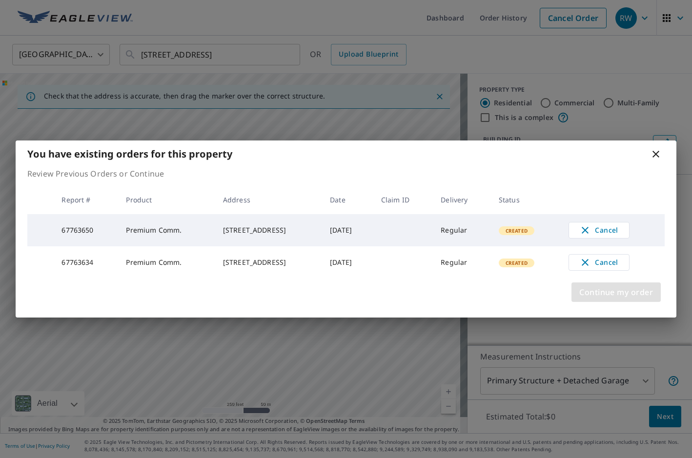
click at [627, 291] on span "Continue my order" at bounding box center [616, 292] width 74 height 14
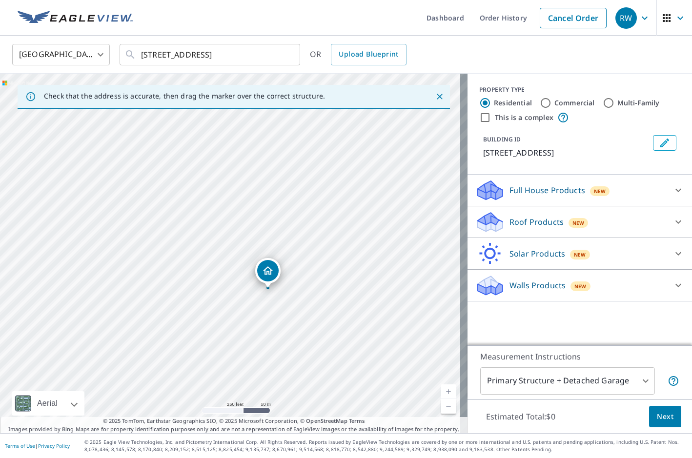
drag, startPoint x: 230, startPoint y: 237, endPoint x: 267, endPoint y: 273, distance: 52.1
drag, startPoint x: 266, startPoint y: 204, endPoint x: 374, endPoint y: 223, distance: 109.9
click at [374, 223] on div "[STREET_ADDRESS]" at bounding box center [233, 253] width 467 height 359
drag, startPoint x: 270, startPoint y: 202, endPoint x: 261, endPoint y: 207, distance: 10.5
click at [539, 100] on input "Commercial" at bounding box center [545, 103] width 12 height 12
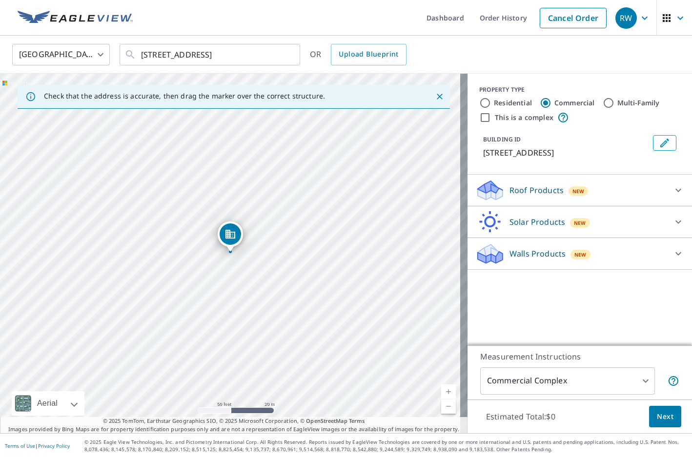
click at [534, 186] on p "Roof Products" at bounding box center [536, 190] width 54 height 12
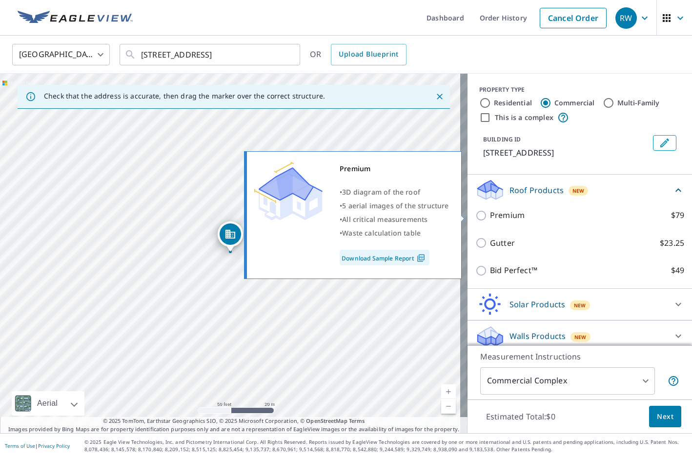
click at [475, 216] on input "Premium $79" at bounding box center [482, 216] width 15 height 12
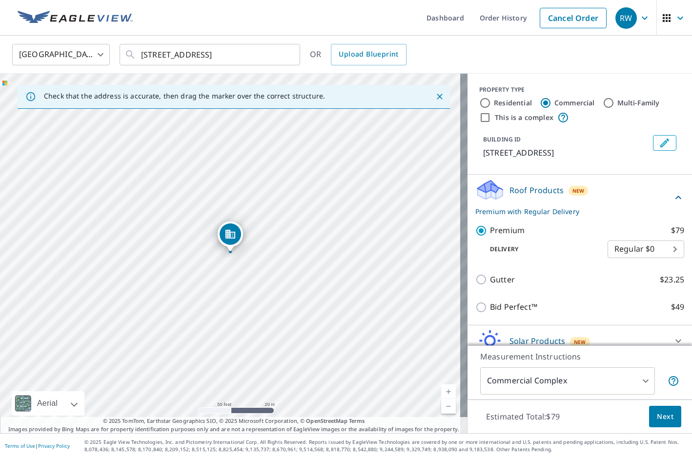
scroll to position [43, 0]
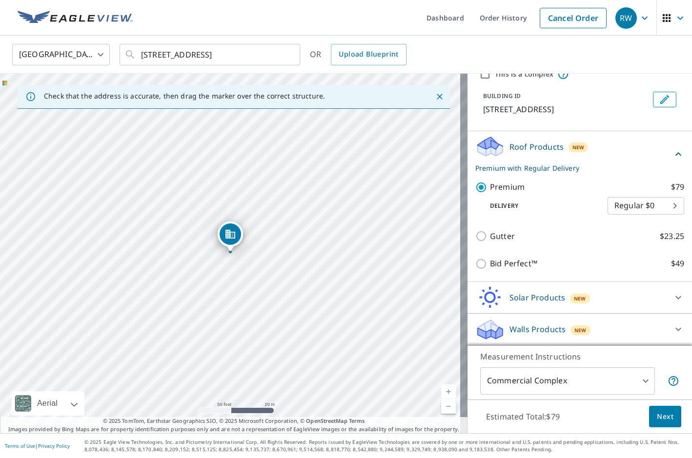
click at [649, 416] on button "Next" at bounding box center [665, 417] width 32 height 22
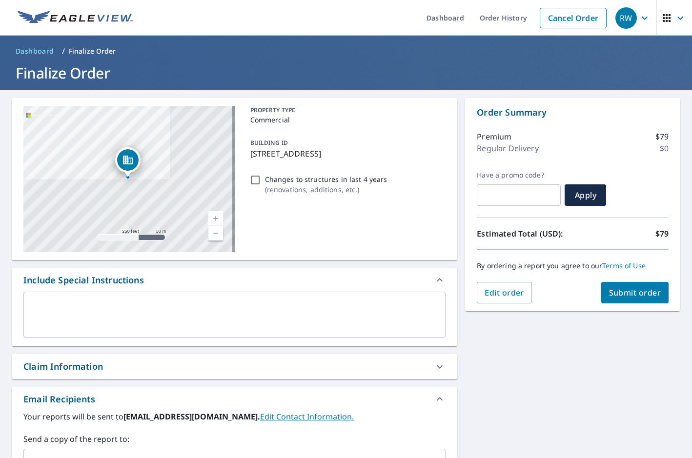
click at [68, 298] on div "x ​" at bounding box center [234, 315] width 422 height 46
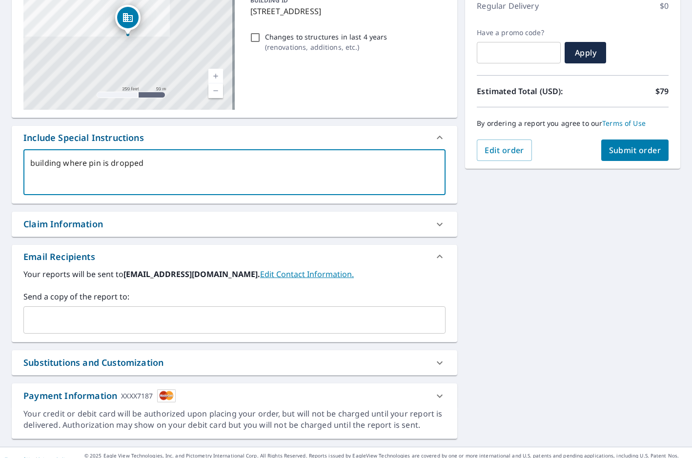
scroll to position [146, 0]
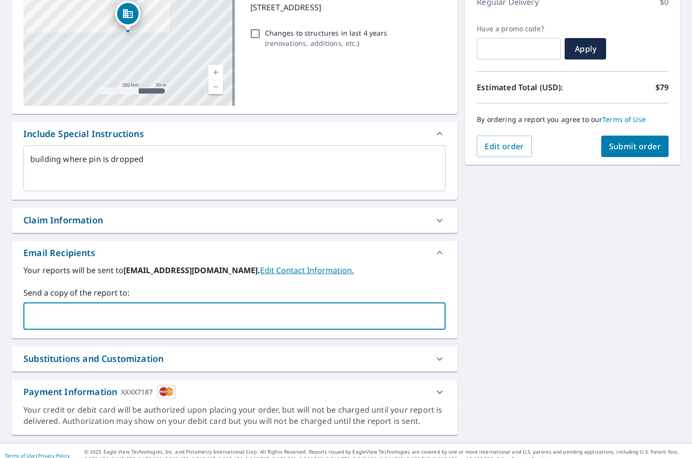
click at [119, 321] on input "text" at bounding box center [227, 316] width 399 height 19
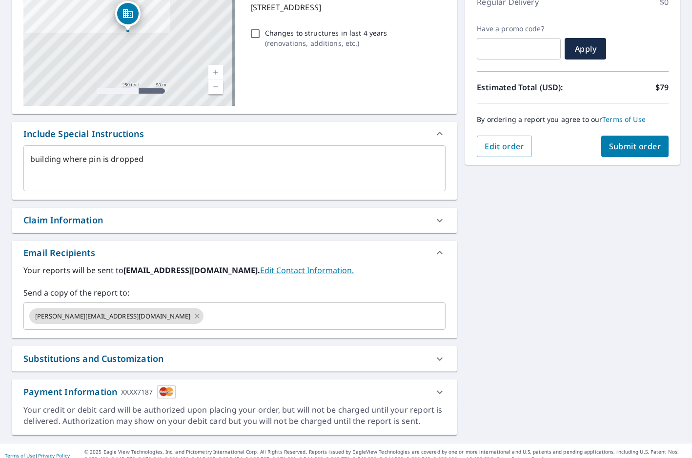
click at [199, 354] on div "Substitutions and Customization" at bounding box center [225, 358] width 404 height 13
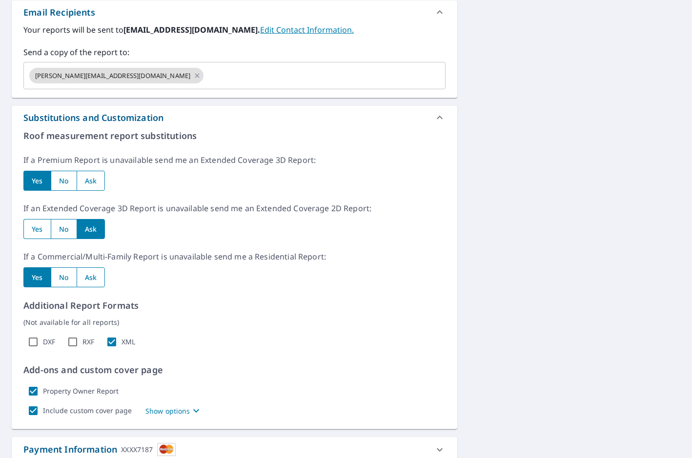
scroll to position [390, 0]
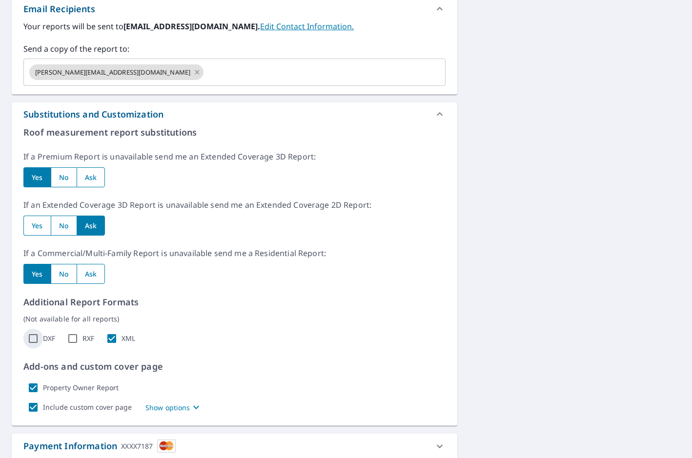
click at [40, 341] on input "DXF" at bounding box center [33, 339] width 20 height 20
click at [81, 339] on input "RXF" at bounding box center [73, 339] width 20 height 20
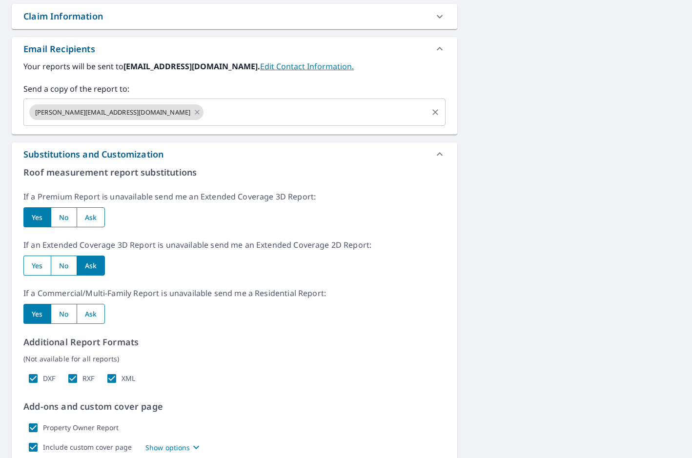
scroll to position [113, 0]
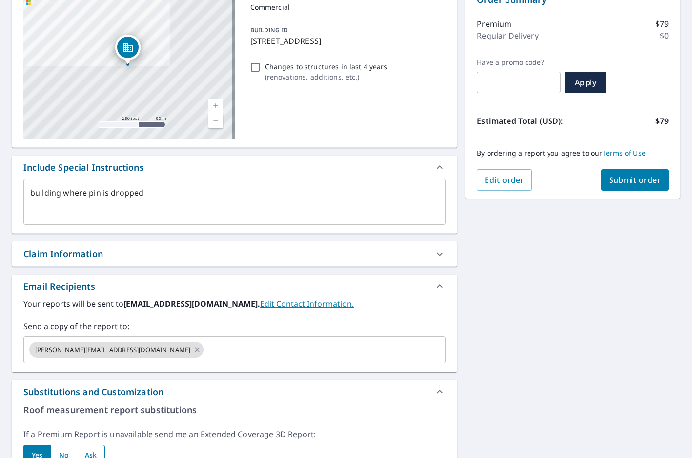
click at [630, 178] on button "Submit order" at bounding box center [635, 179] width 68 height 21
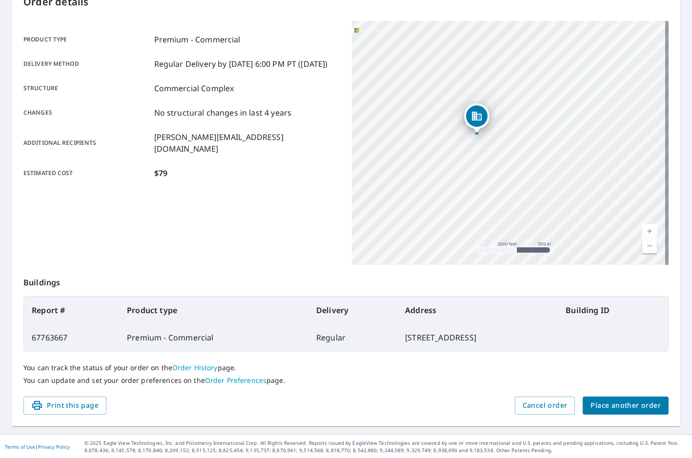
scroll to position [116, 0]
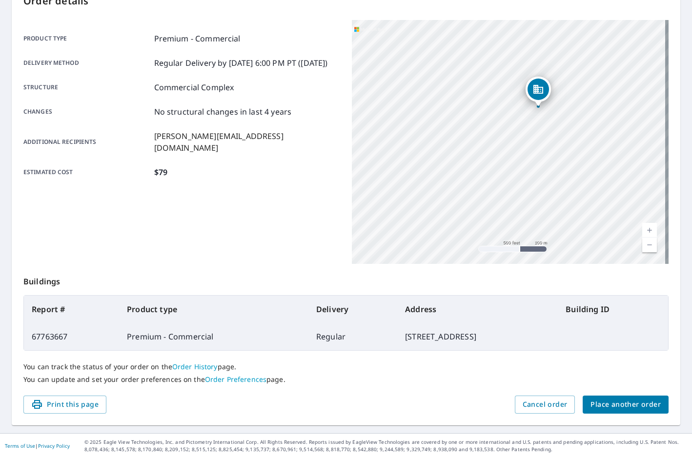
drag, startPoint x: 435, startPoint y: 163, endPoint x: 652, endPoint y: 33, distance: 252.9
click at [652, 33] on div "[STREET_ADDRESS]" at bounding box center [510, 142] width 317 height 244
drag, startPoint x: 558, startPoint y: 83, endPoint x: 425, endPoint y: 167, distance: 157.0
click at [425, 167] on div "[STREET_ADDRESS]" at bounding box center [510, 142] width 317 height 244
drag, startPoint x: 529, startPoint y: 140, endPoint x: 459, endPoint y: 144, distance: 69.8
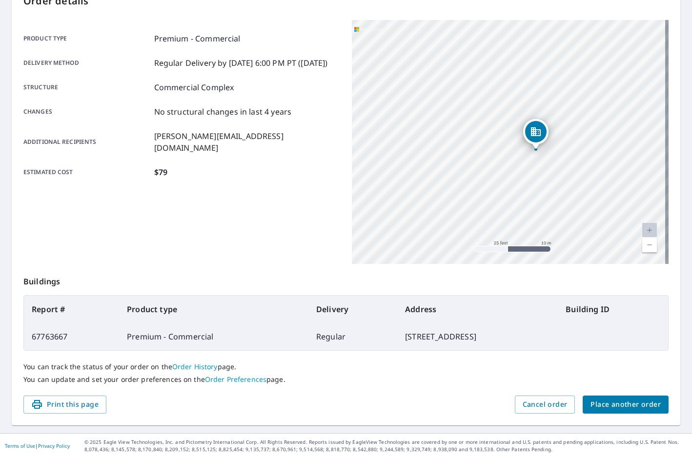
click at [459, 144] on div "[STREET_ADDRESS]" at bounding box center [510, 142] width 317 height 244
